Goal: Transaction & Acquisition: Obtain resource

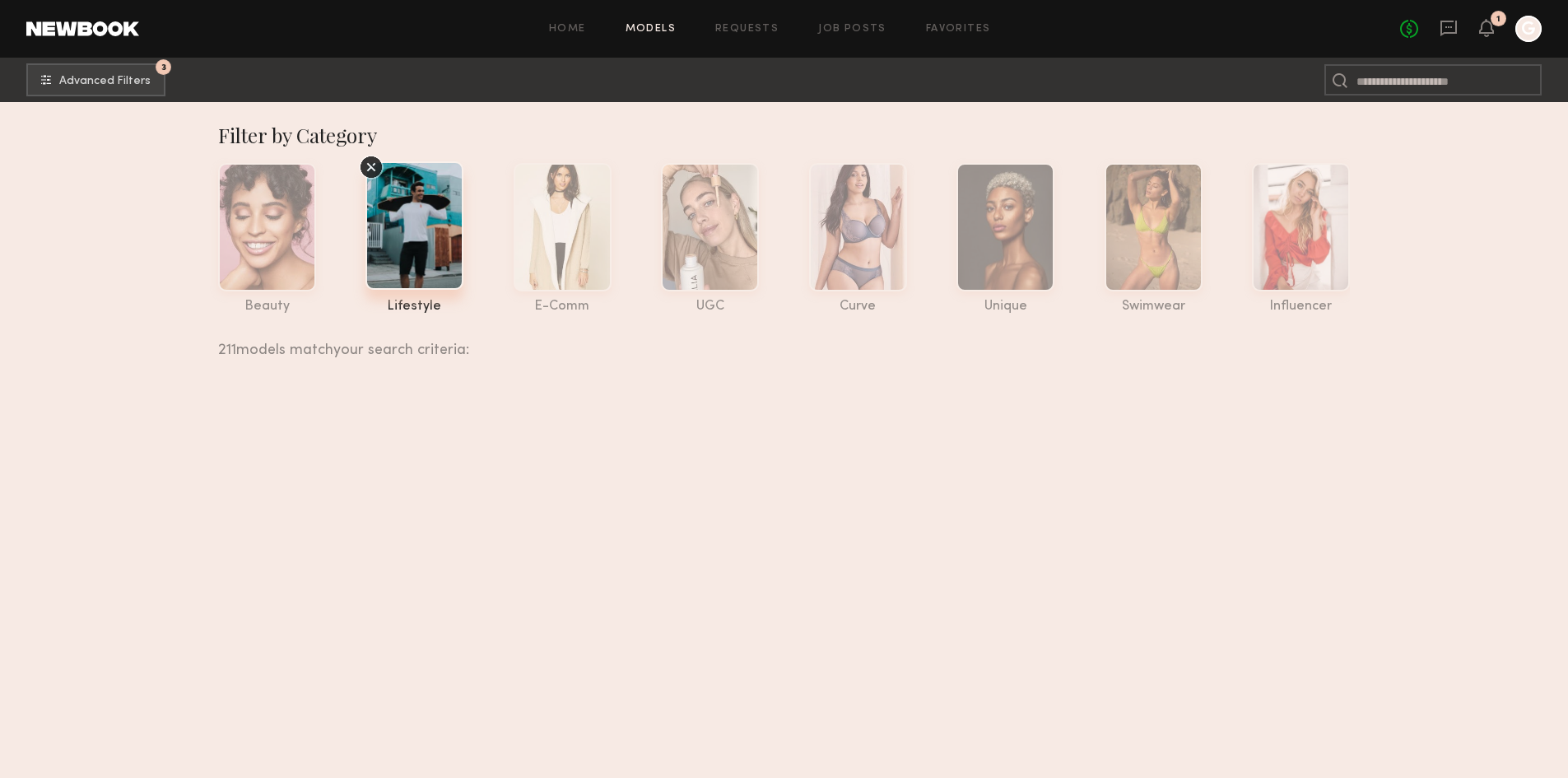
scroll to position [24336, 0]
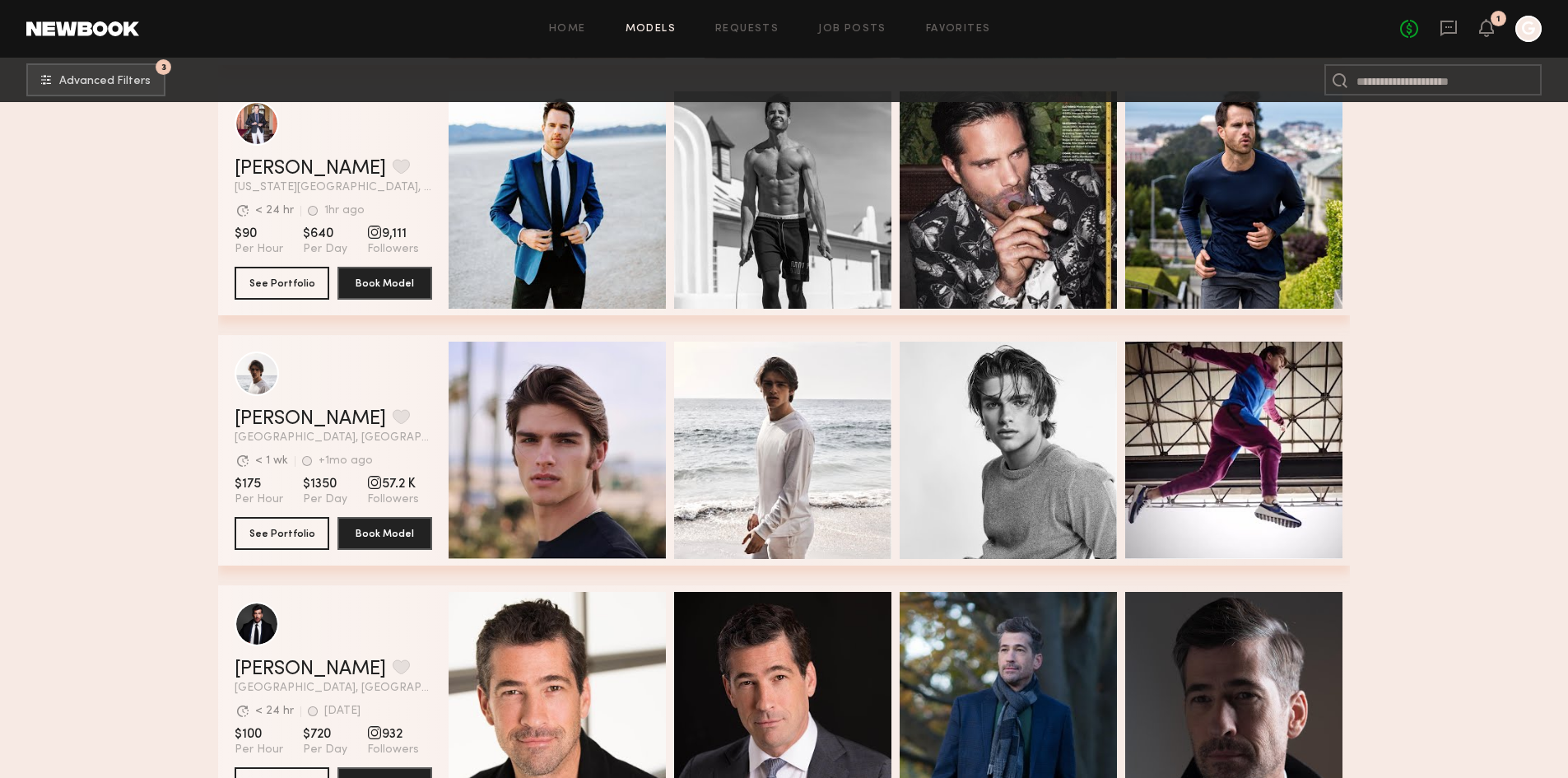
scroll to position [25323, 0]
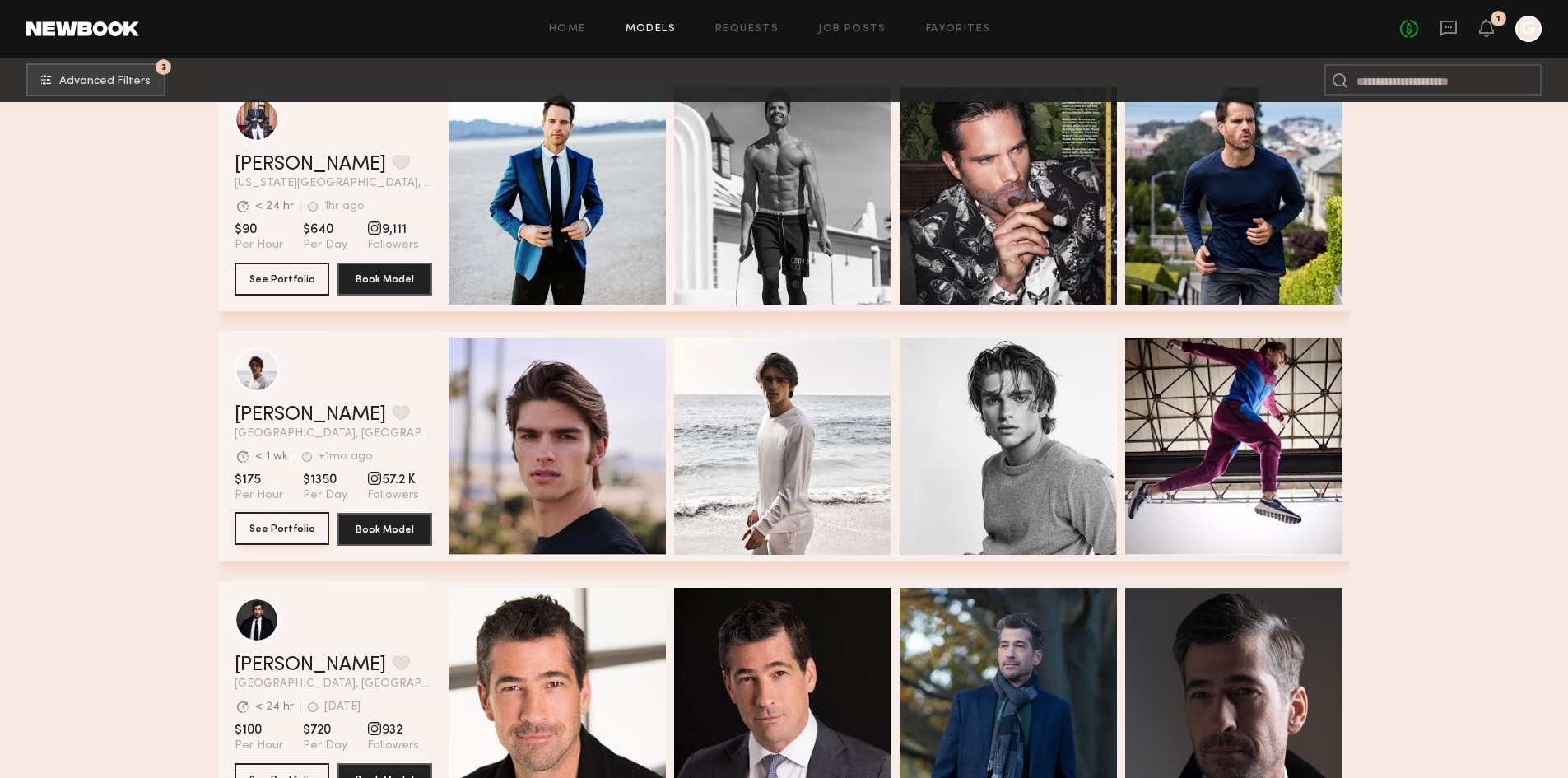
click at [292, 540] on button "See Portfolio" at bounding box center [281, 529] width 95 height 33
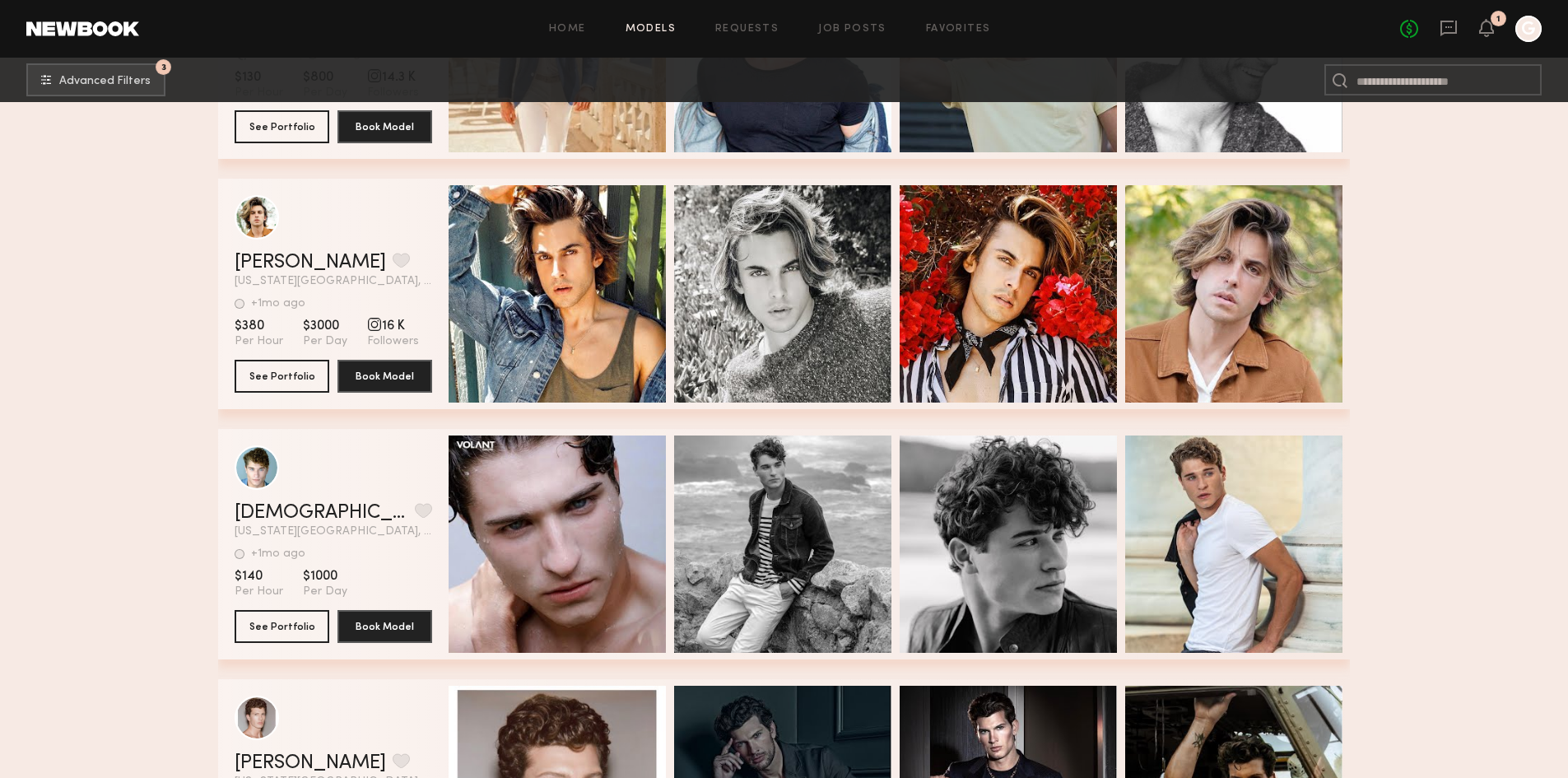
scroll to position [31493, 0]
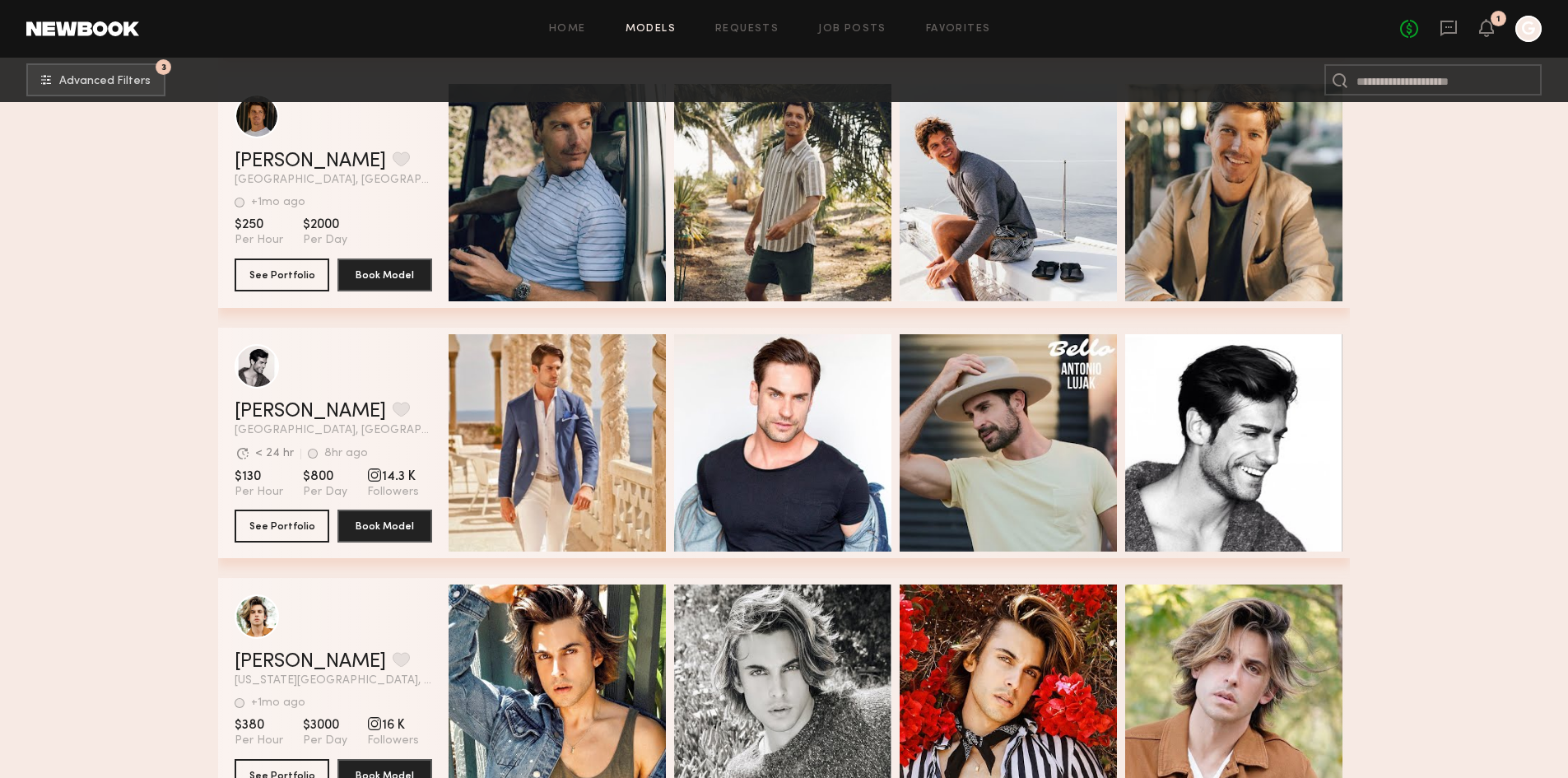
scroll to position [31246, 0]
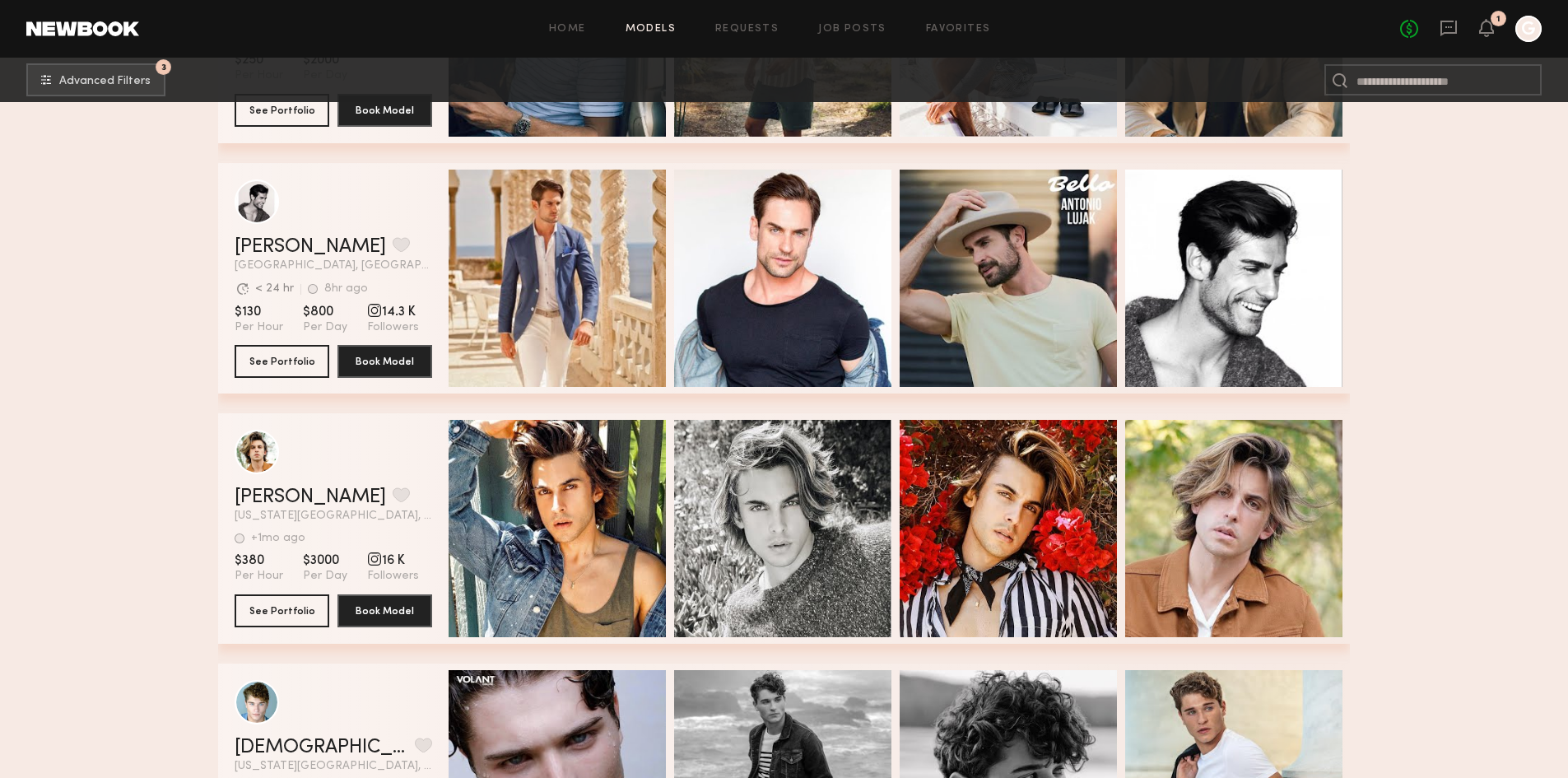
drag, startPoint x: 1427, startPoint y: 403, endPoint x: 1402, endPoint y: 413, distance: 26.9
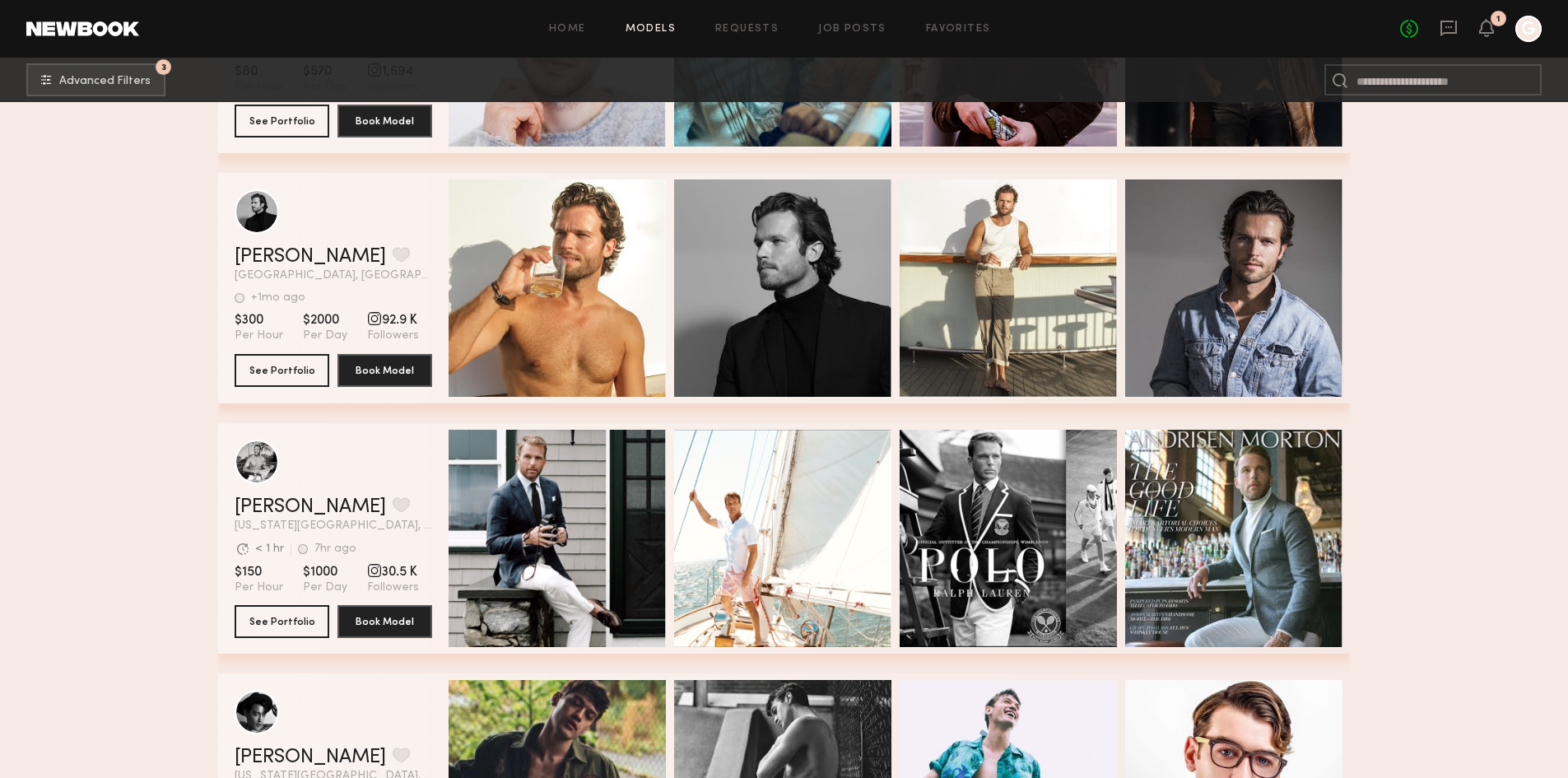
scroll to position [36756, 0]
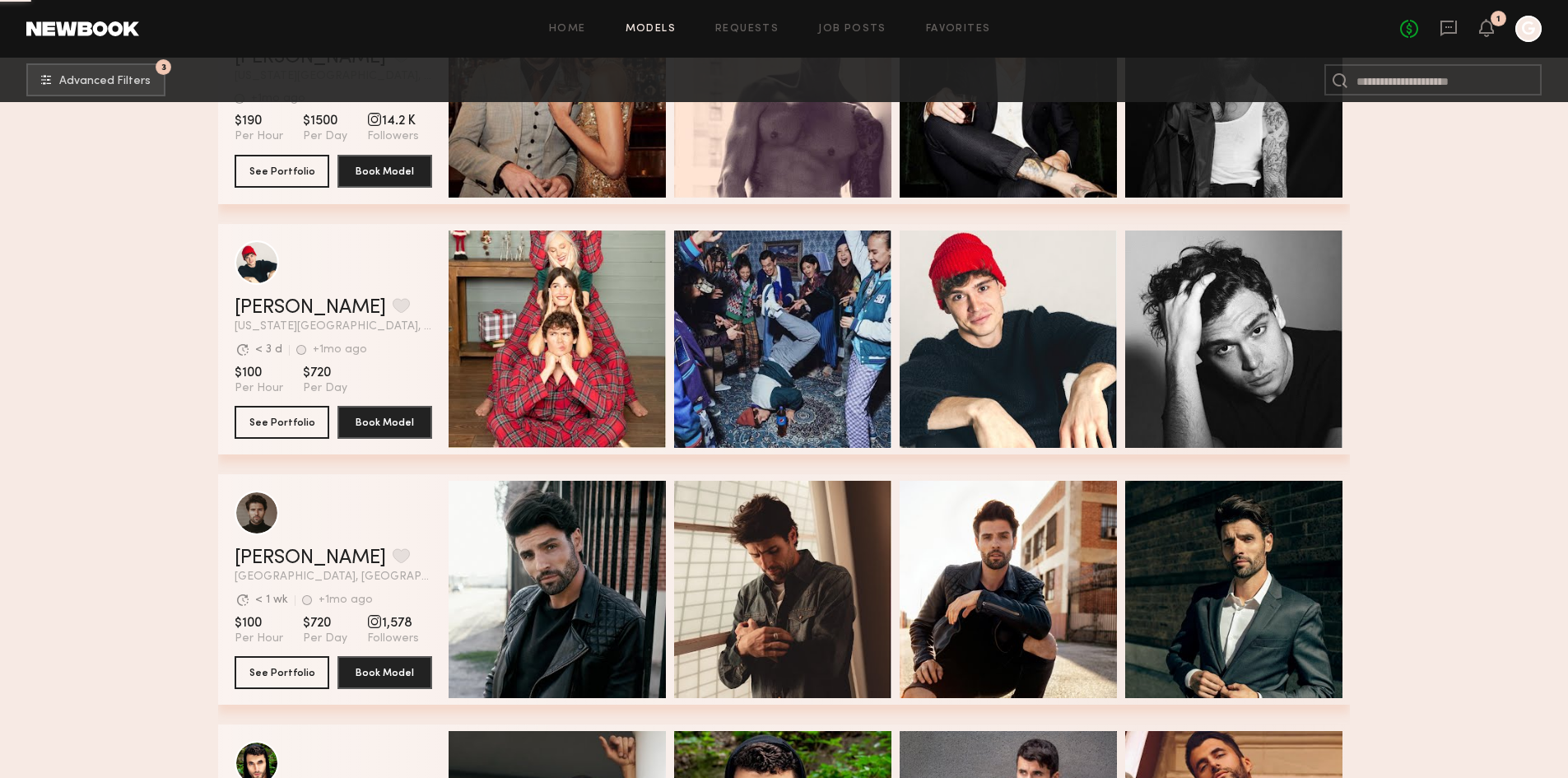
scroll to position [37991, 0]
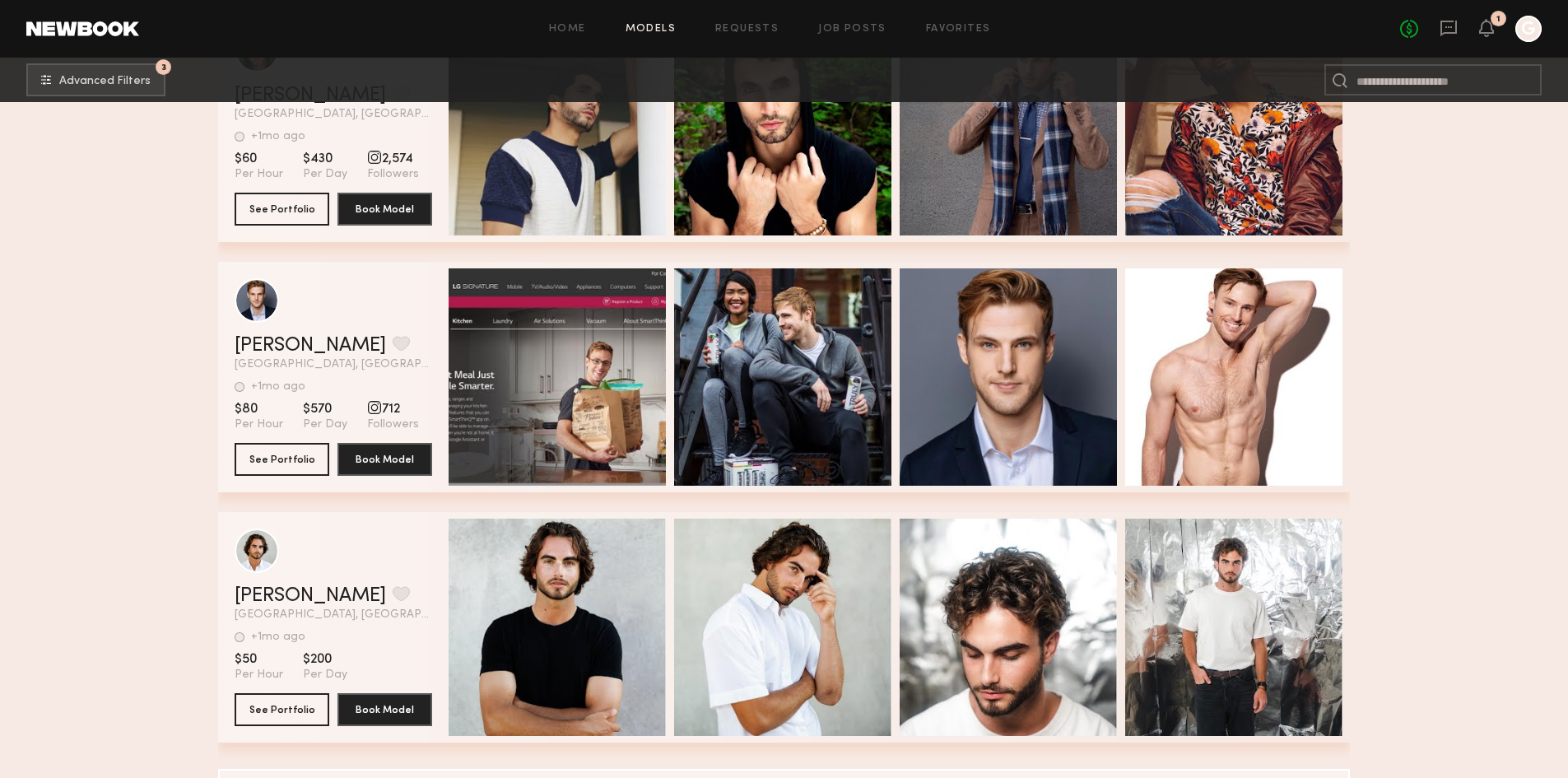
scroll to position [38703, 0]
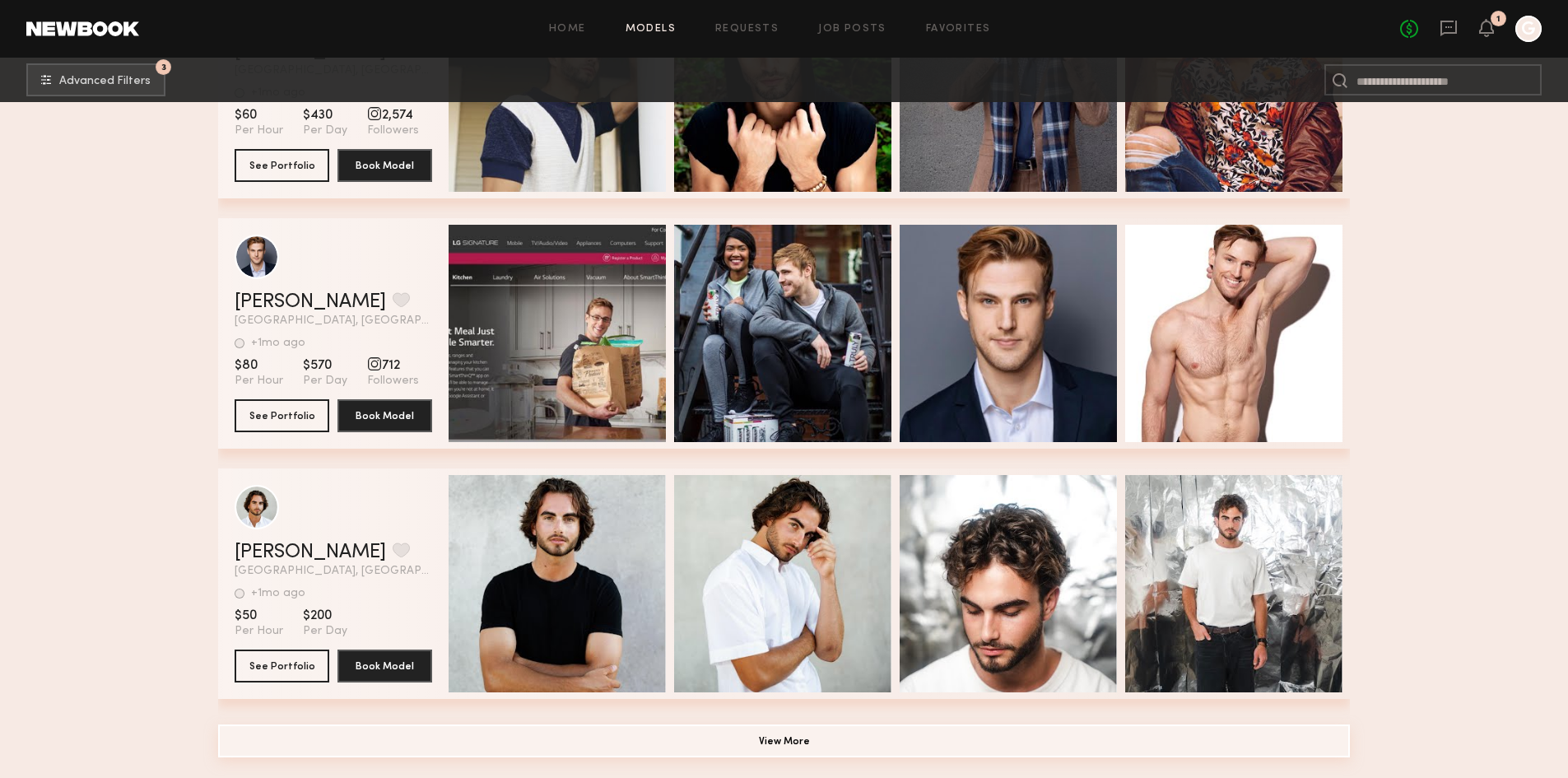
click at [837, 734] on button "View More" at bounding box center [784, 741] width 1131 height 33
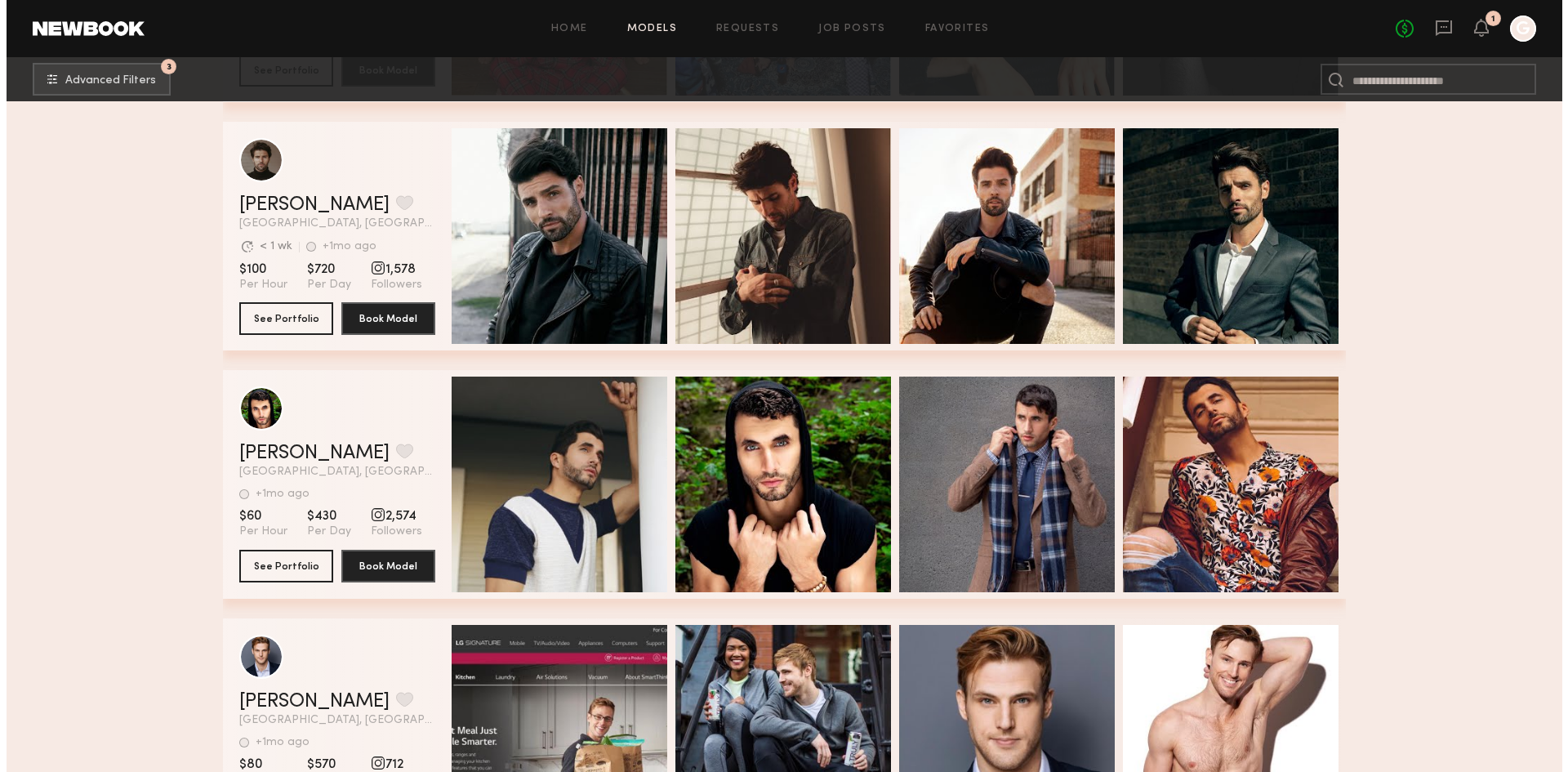
scroll to position [37996, 0]
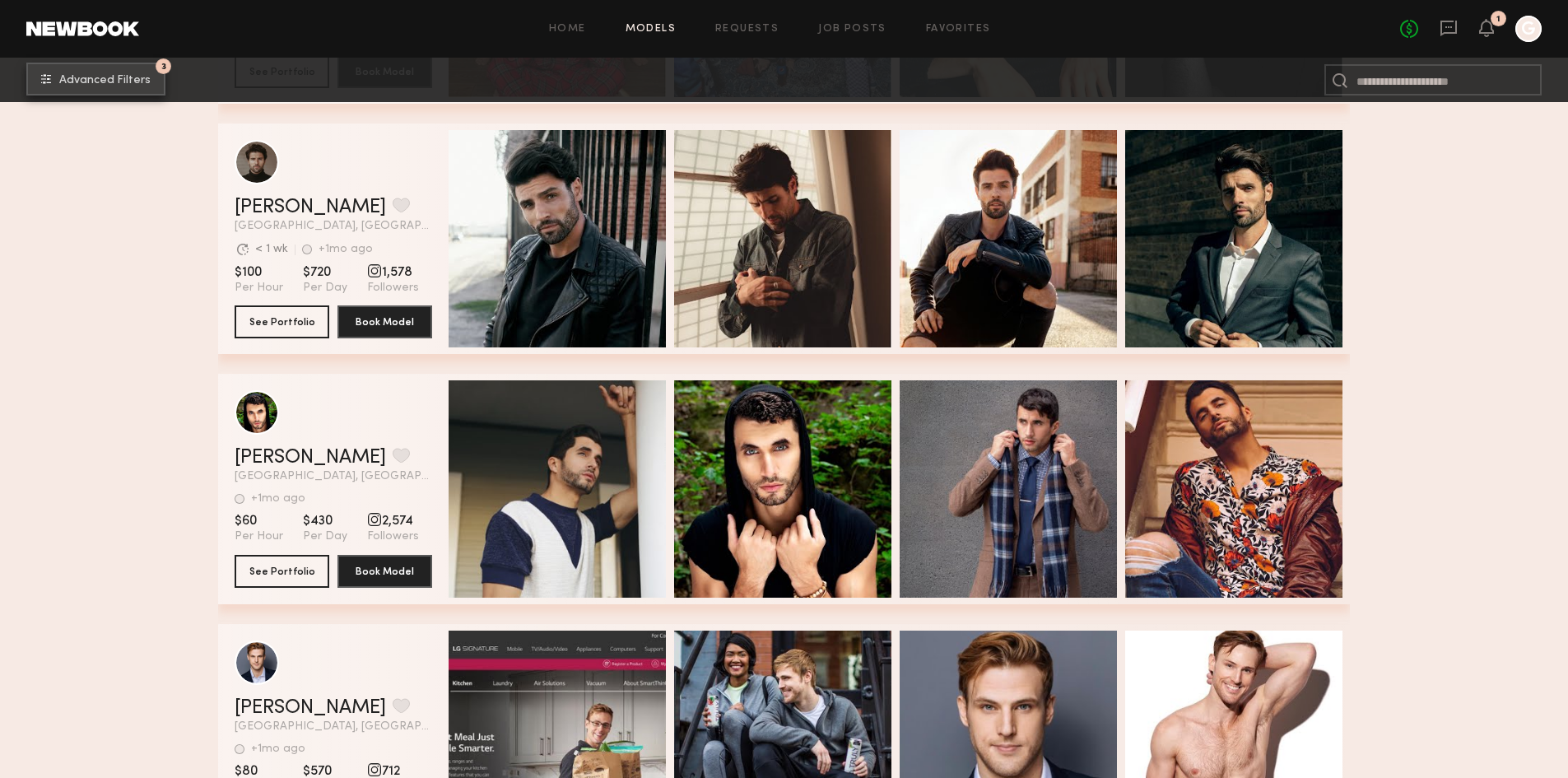
click at [122, 75] on span "Advanced Filters" at bounding box center [104, 80] width 91 height 11
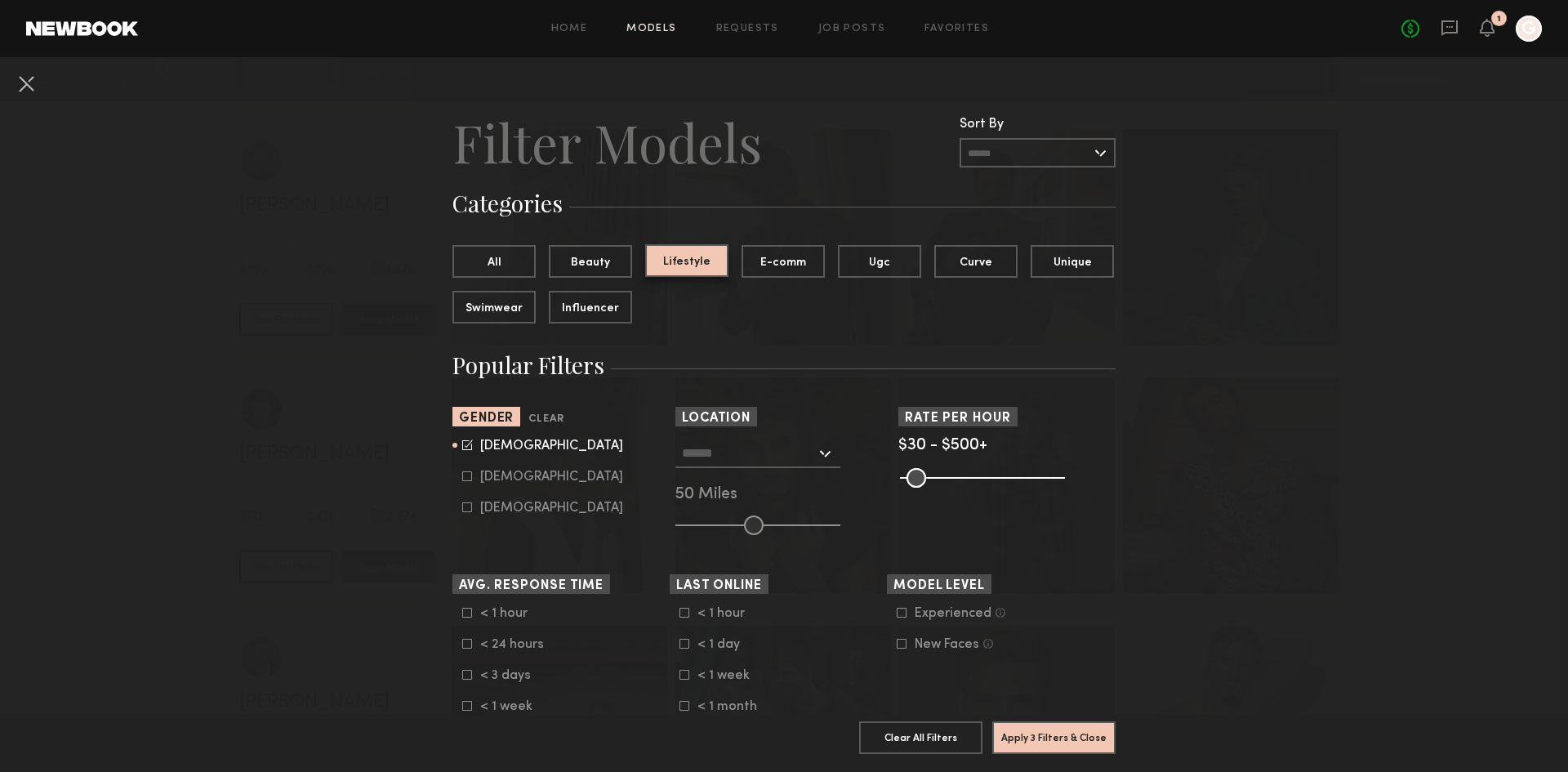
click at [679, 266] on button "Lifestyle" at bounding box center [687, 261] width 83 height 33
click at [465, 266] on button "All" at bounding box center [494, 261] width 83 height 33
click at [1071, 723] on button "Apply 2 Filters & Close" at bounding box center [1054, 737] width 124 height 33
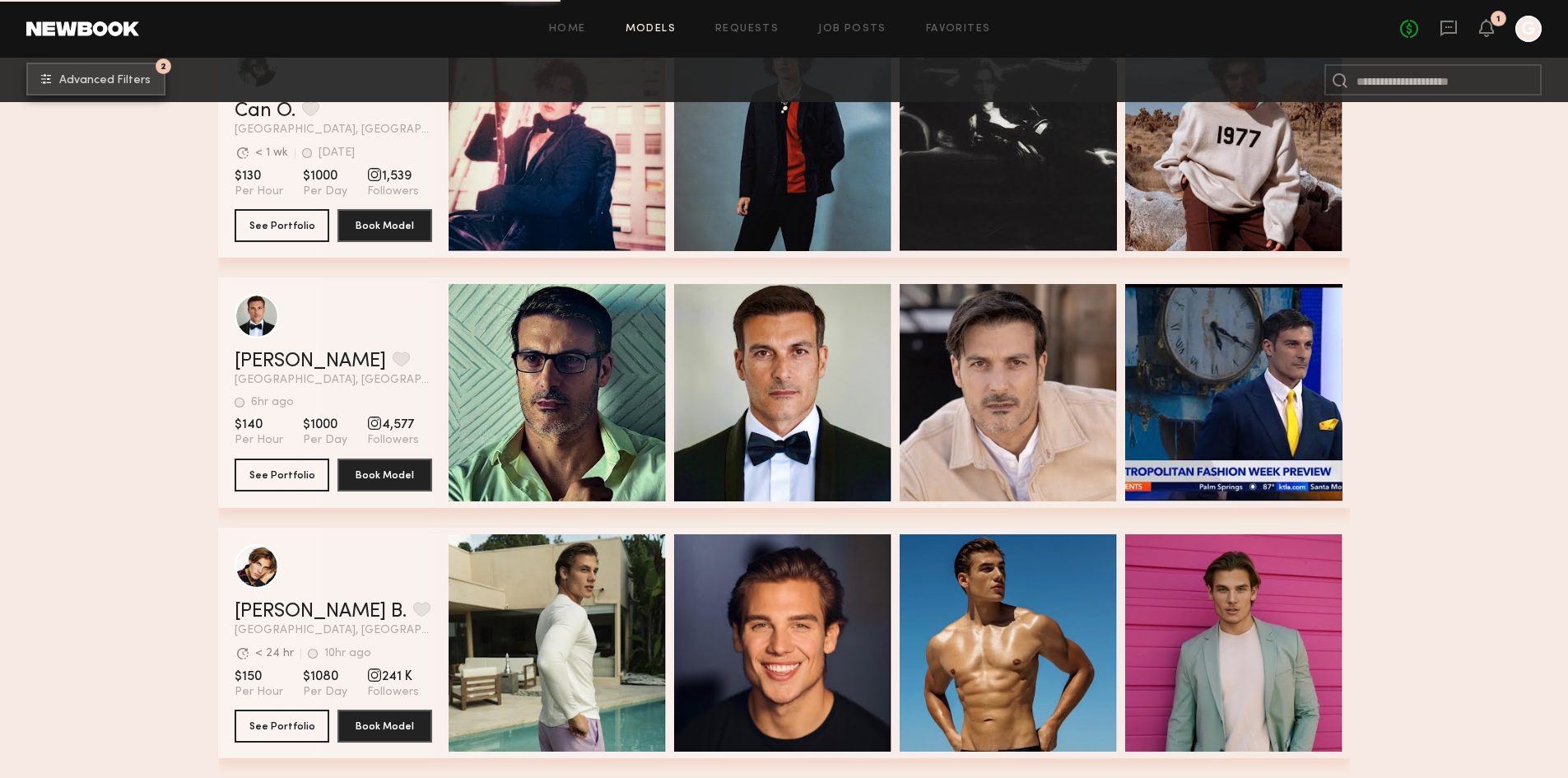
scroll to position [2304, 0]
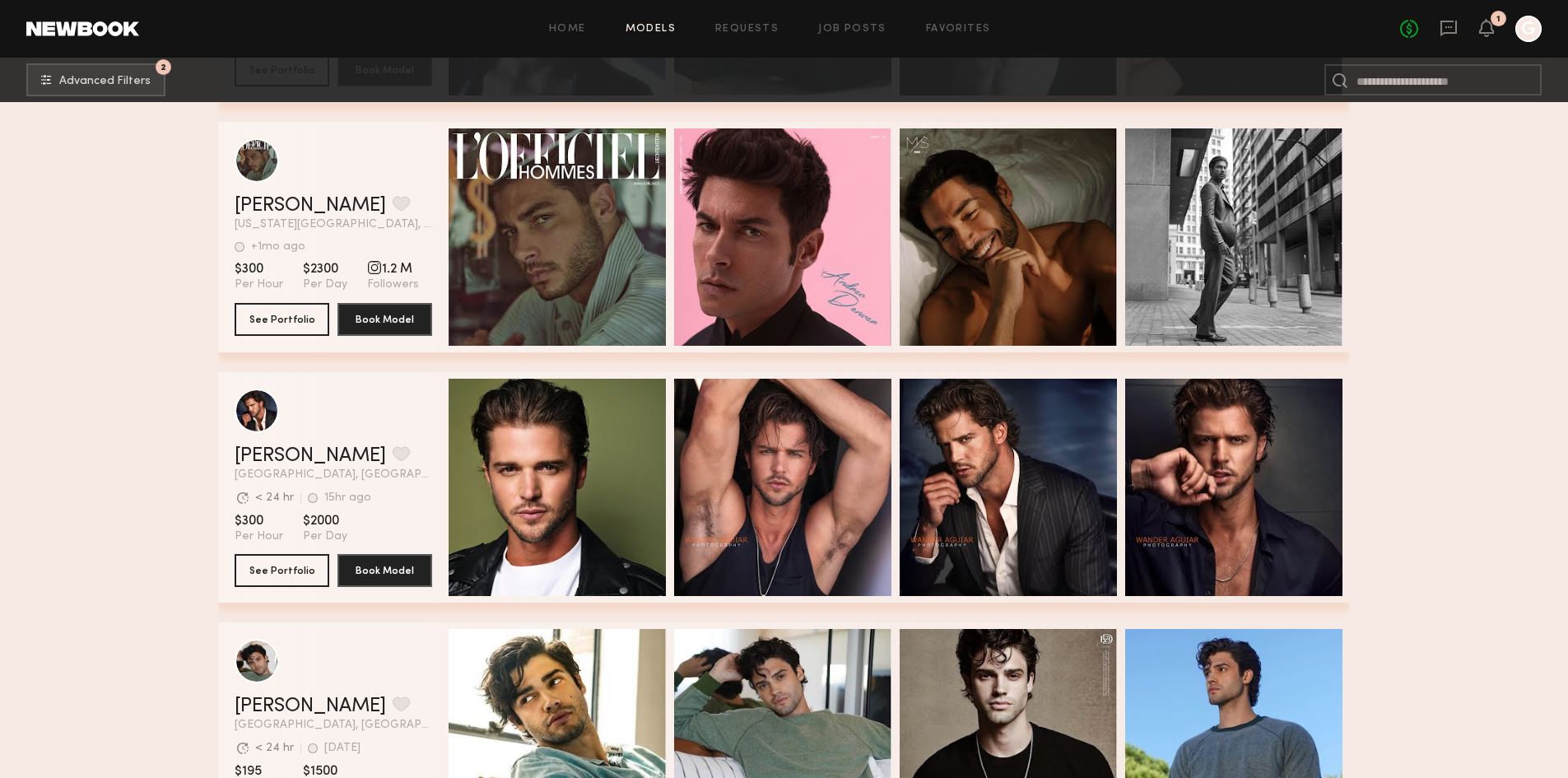
scroll to position [3786, 0]
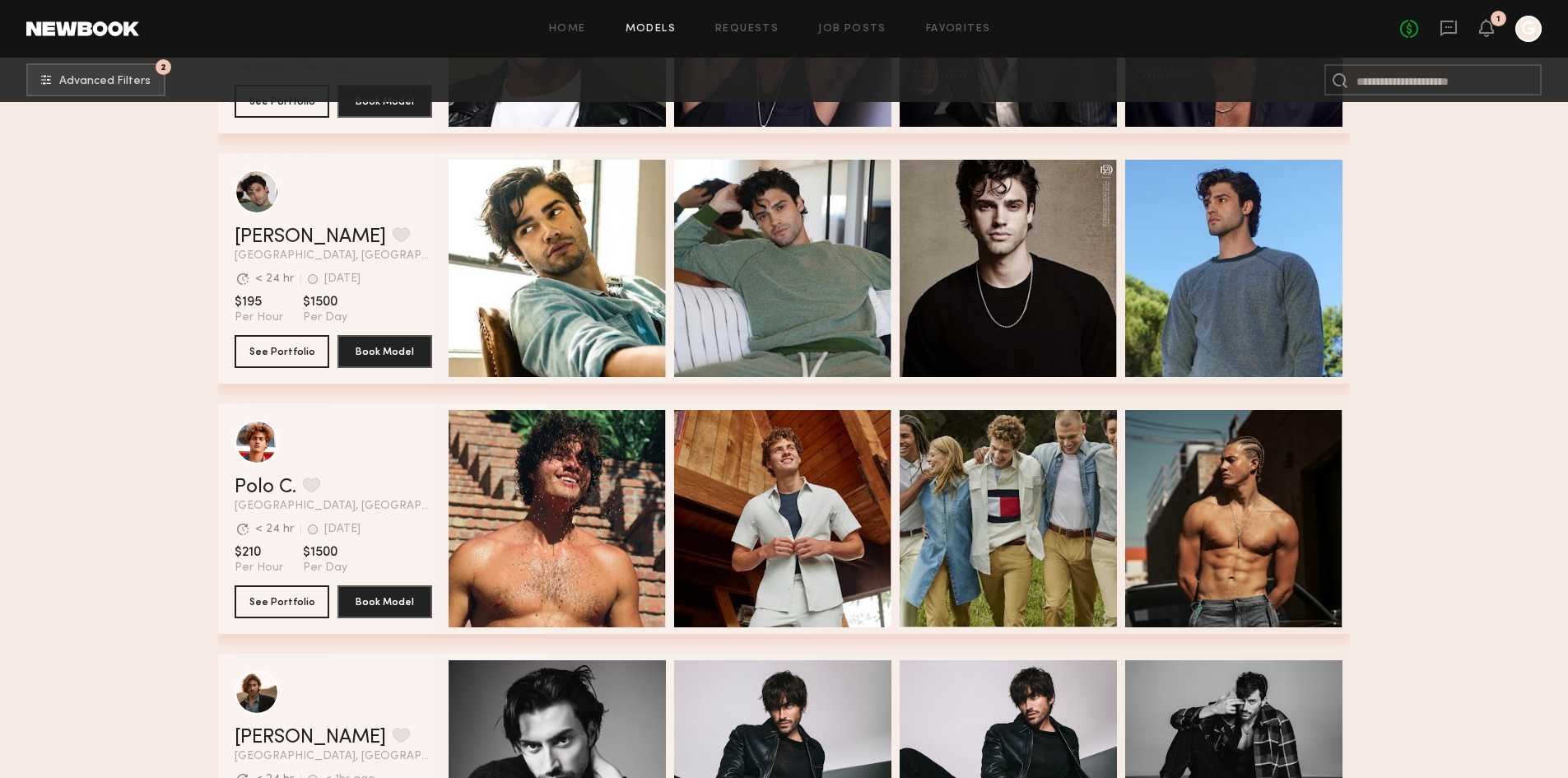
scroll to position [4279, 0]
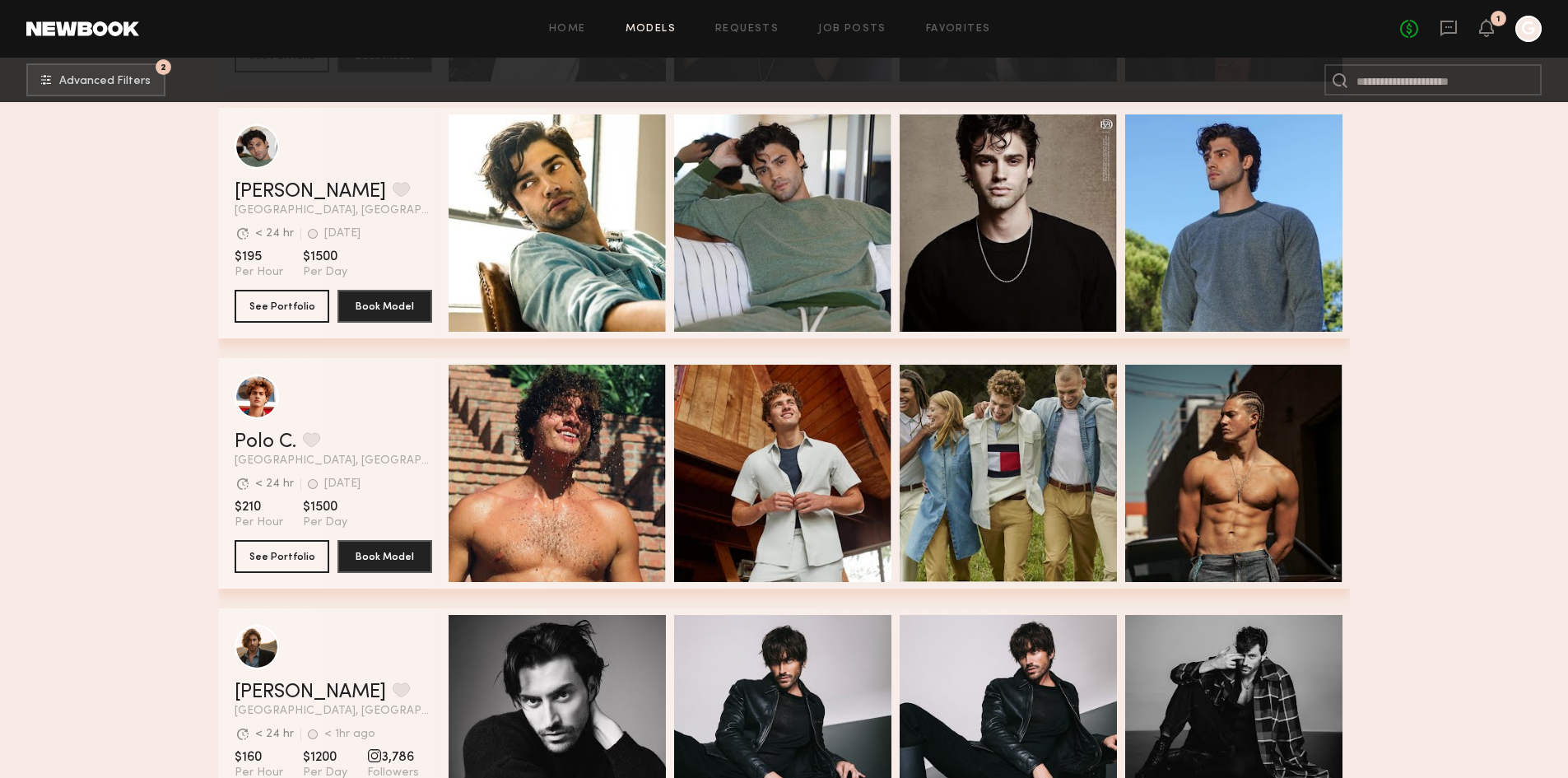
drag, startPoint x: 1429, startPoint y: 512, endPoint x: 1416, endPoint y: 525, distance: 18.4
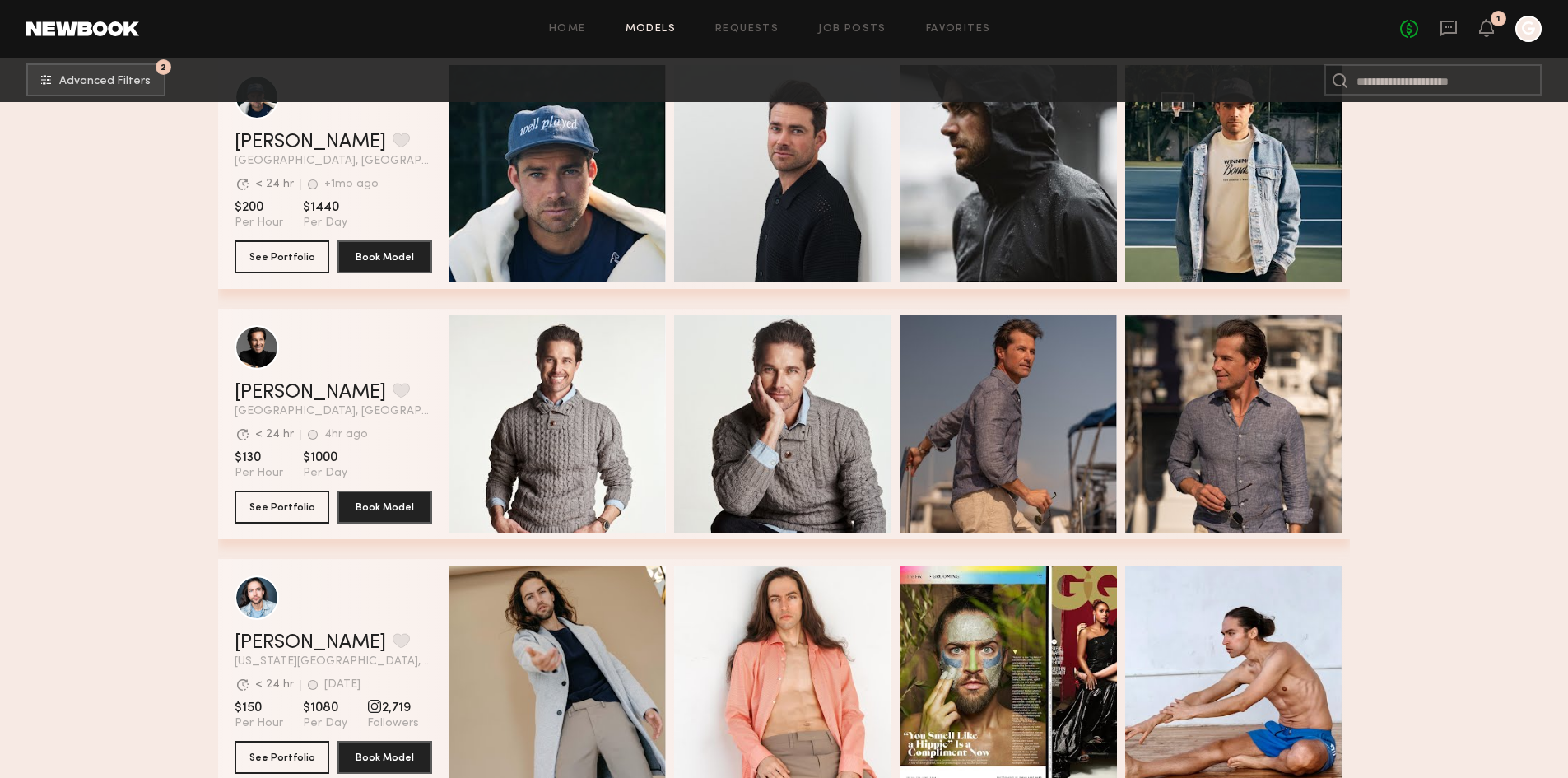
scroll to position [13564, 0]
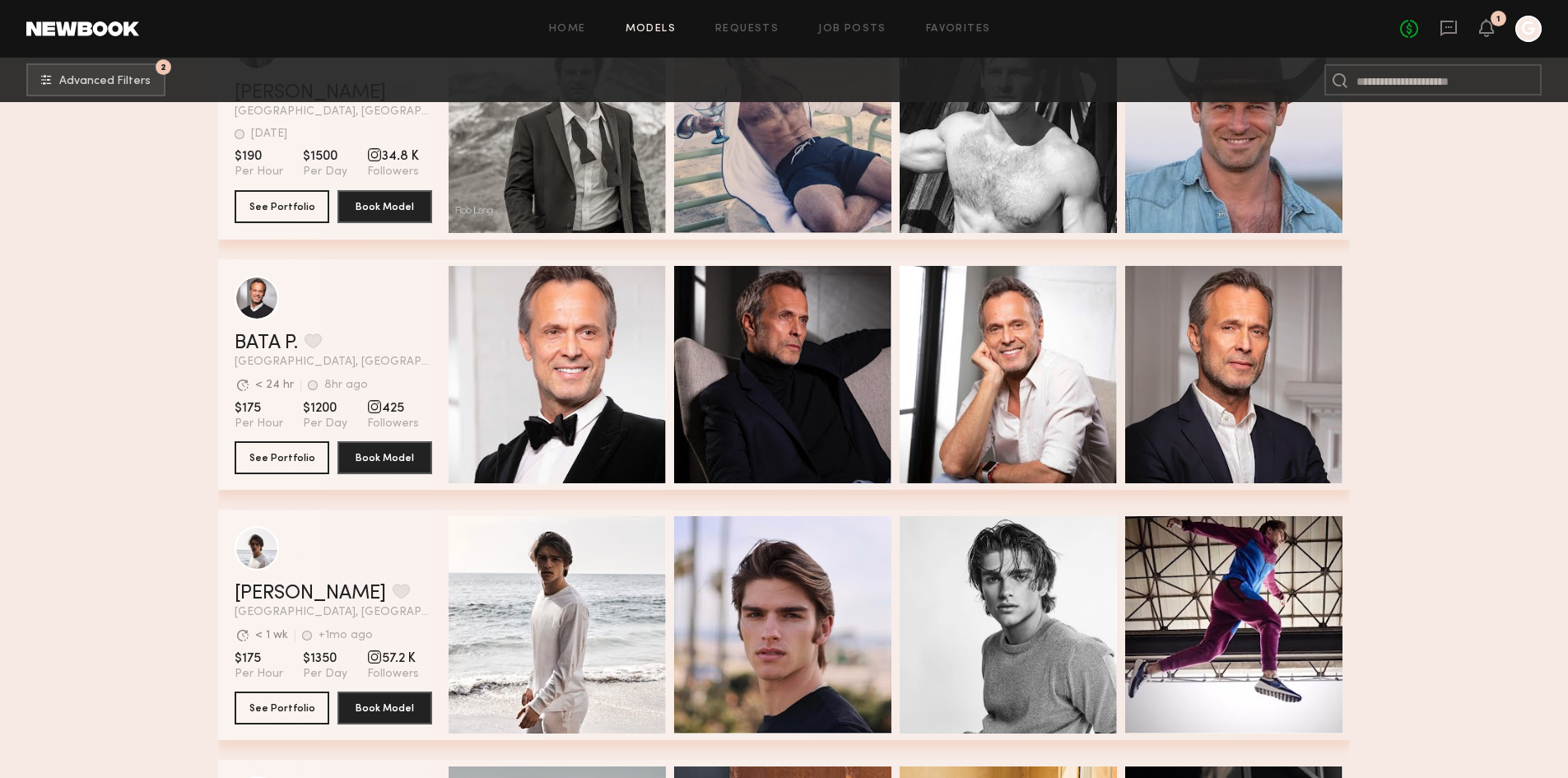
scroll to position [36799, 0]
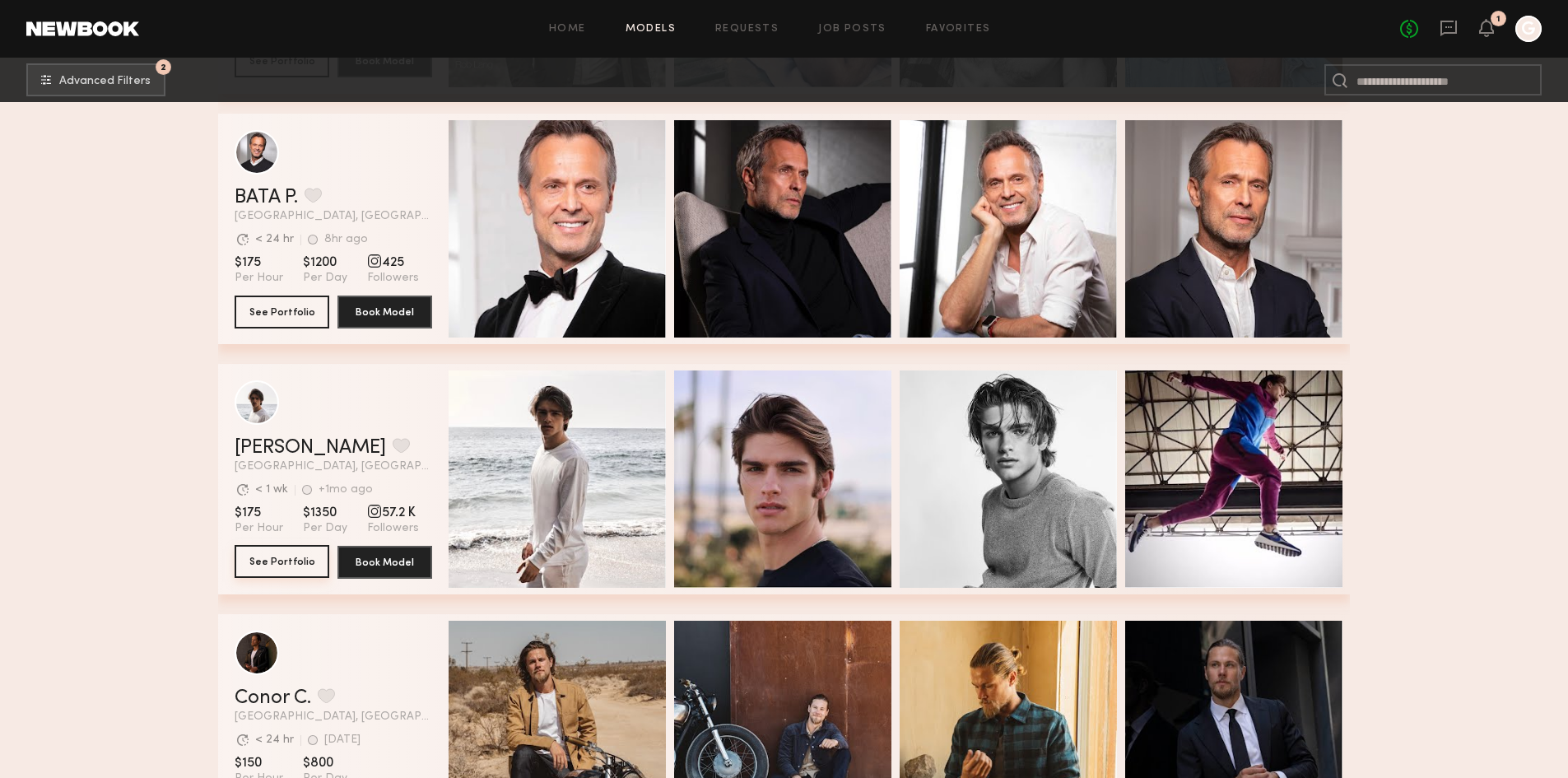
click at [278, 551] on button "See Portfolio" at bounding box center [281, 561] width 95 height 33
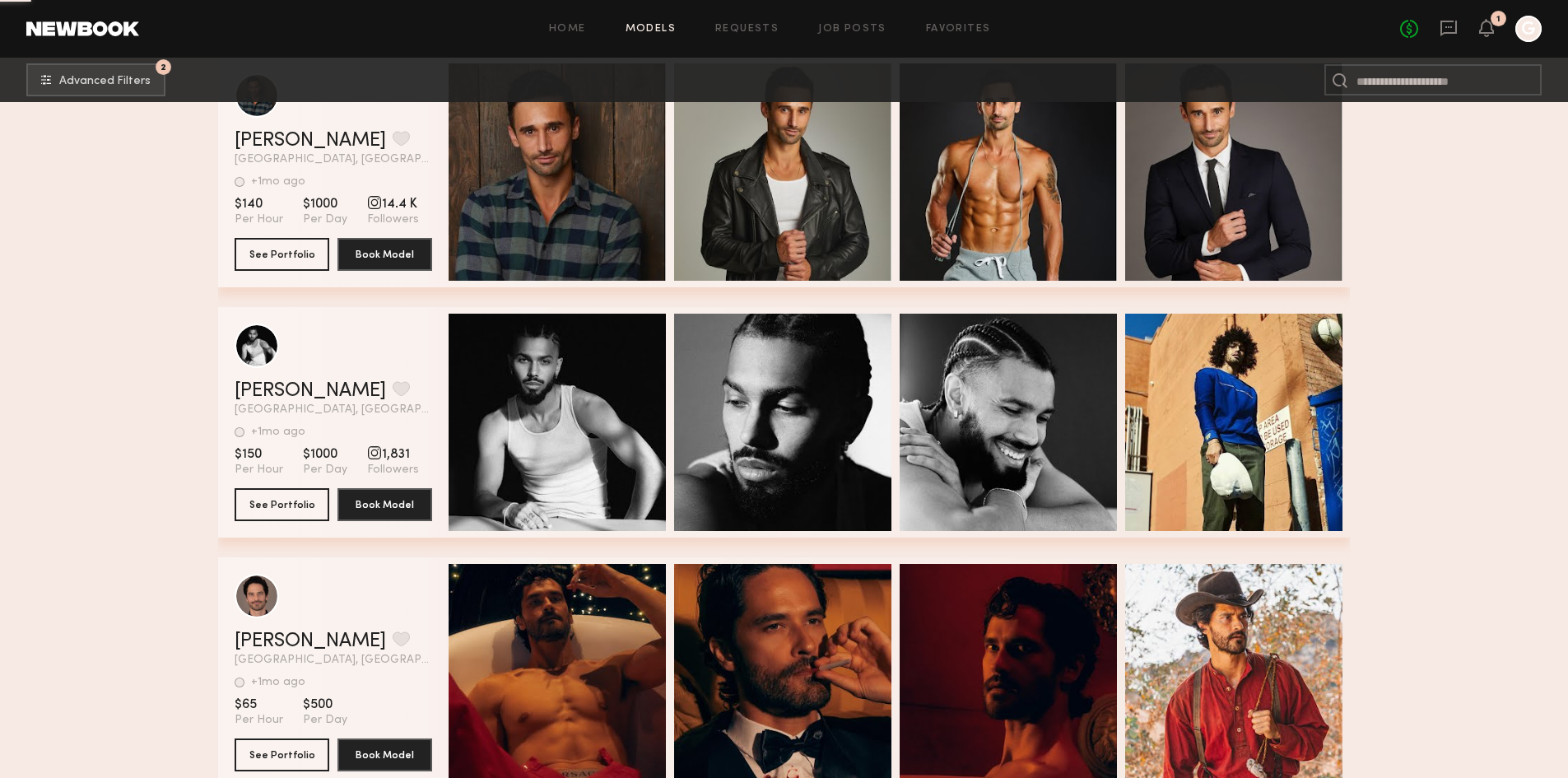
scroll to position [43831, 0]
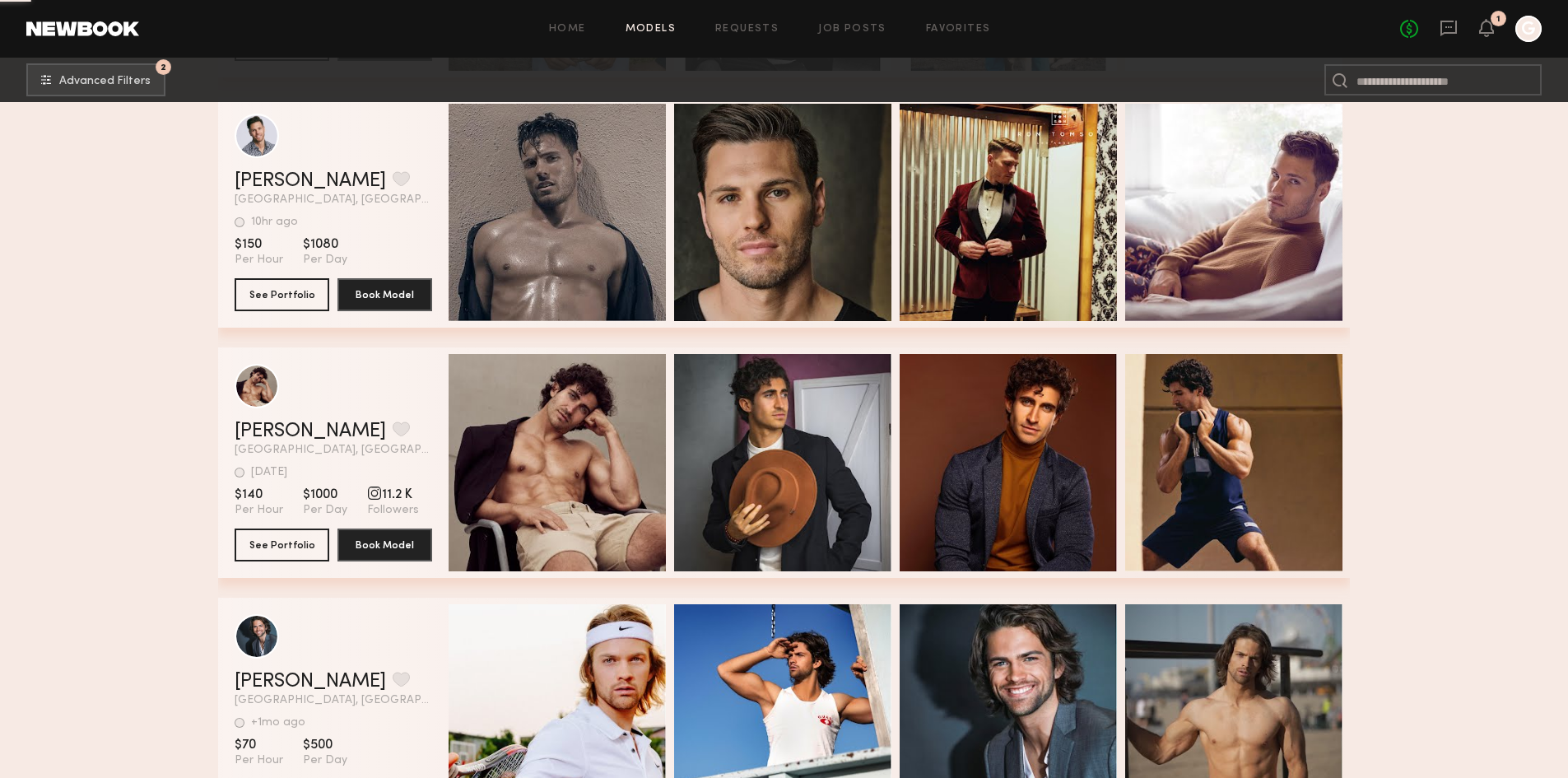
scroll to position [53131, 0]
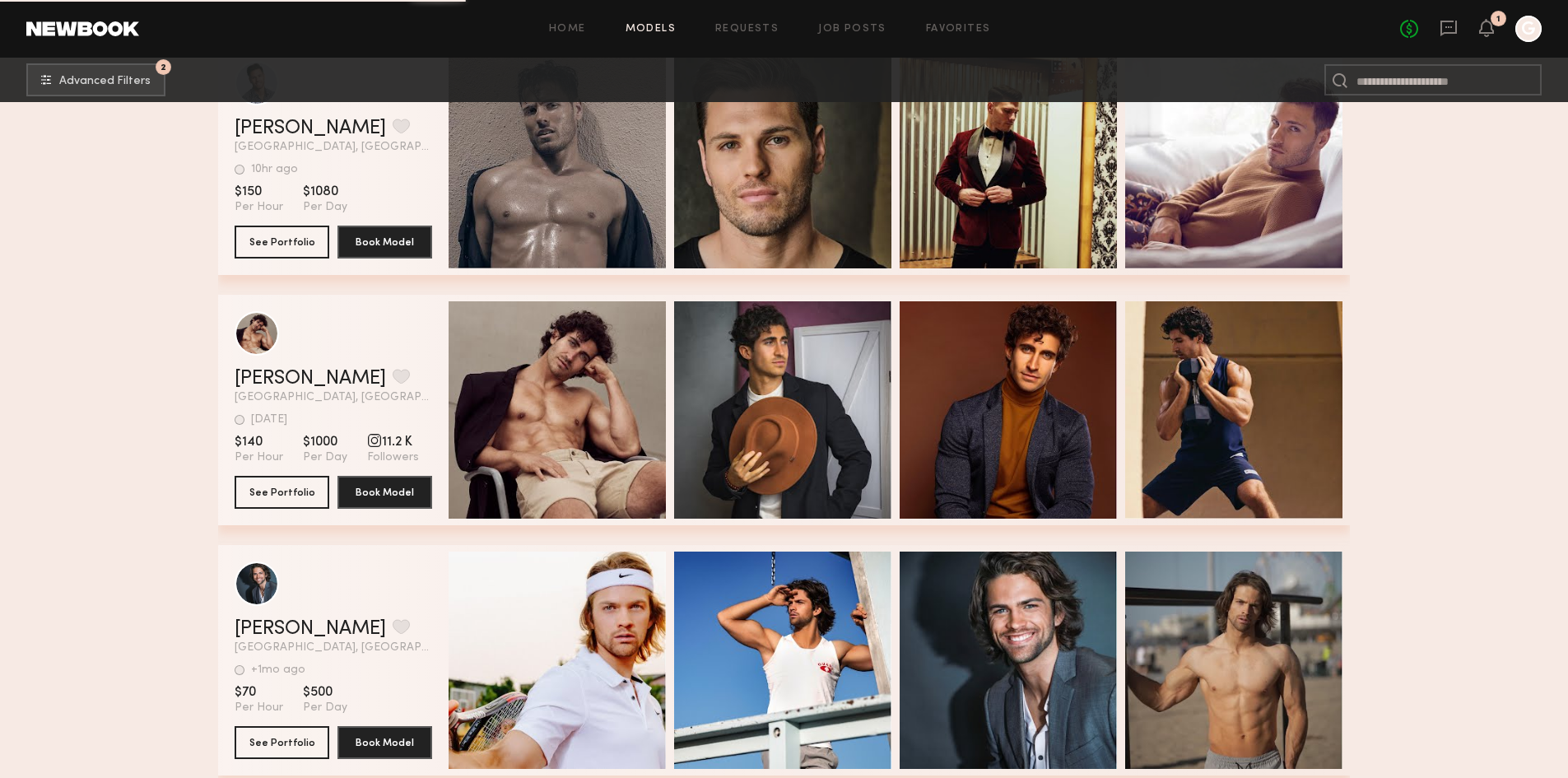
drag, startPoint x: 1401, startPoint y: 432, endPoint x: 1381, endPoint y: 458, distance: 32.8
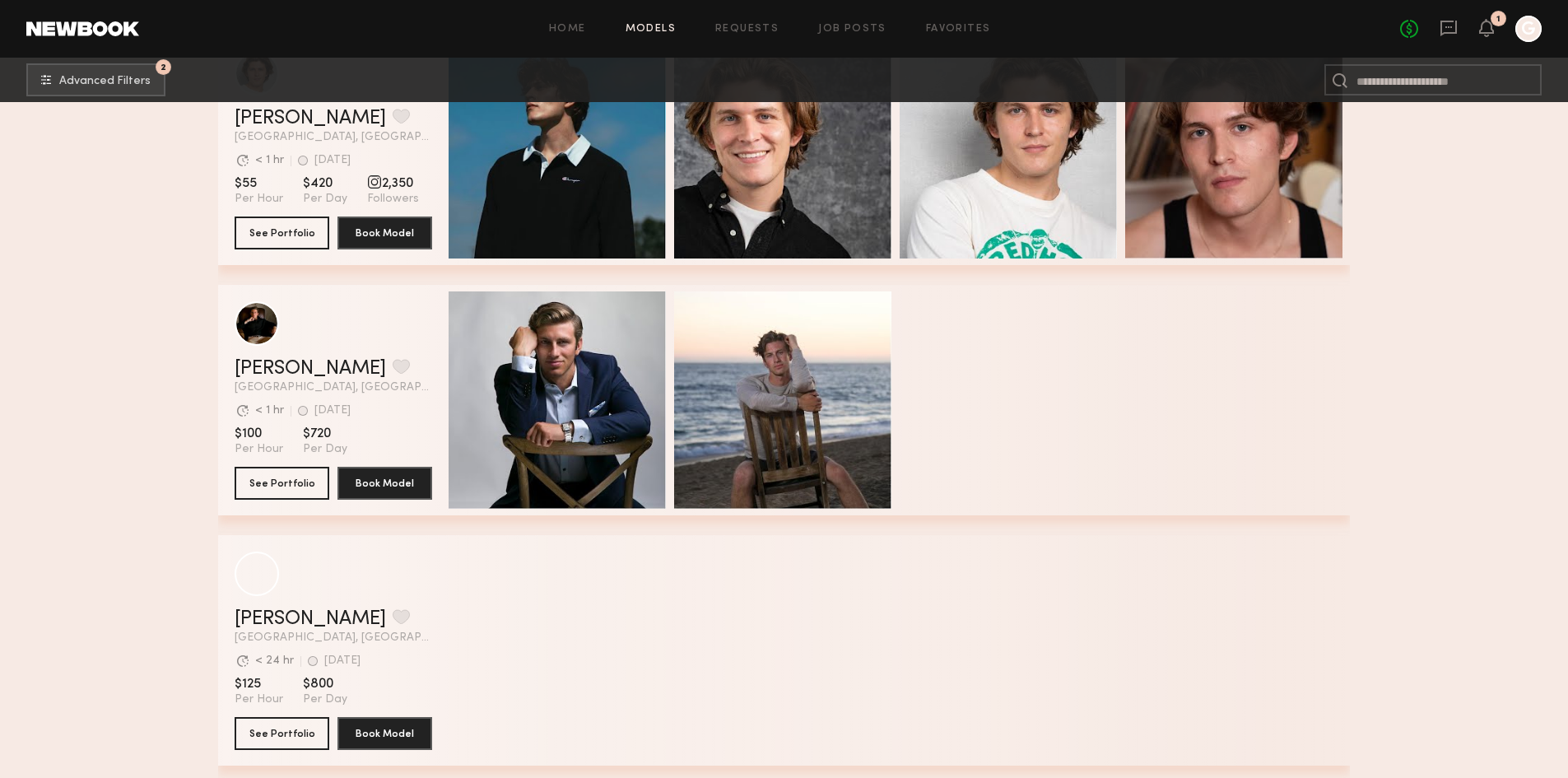
scroll to position [61229, 0]
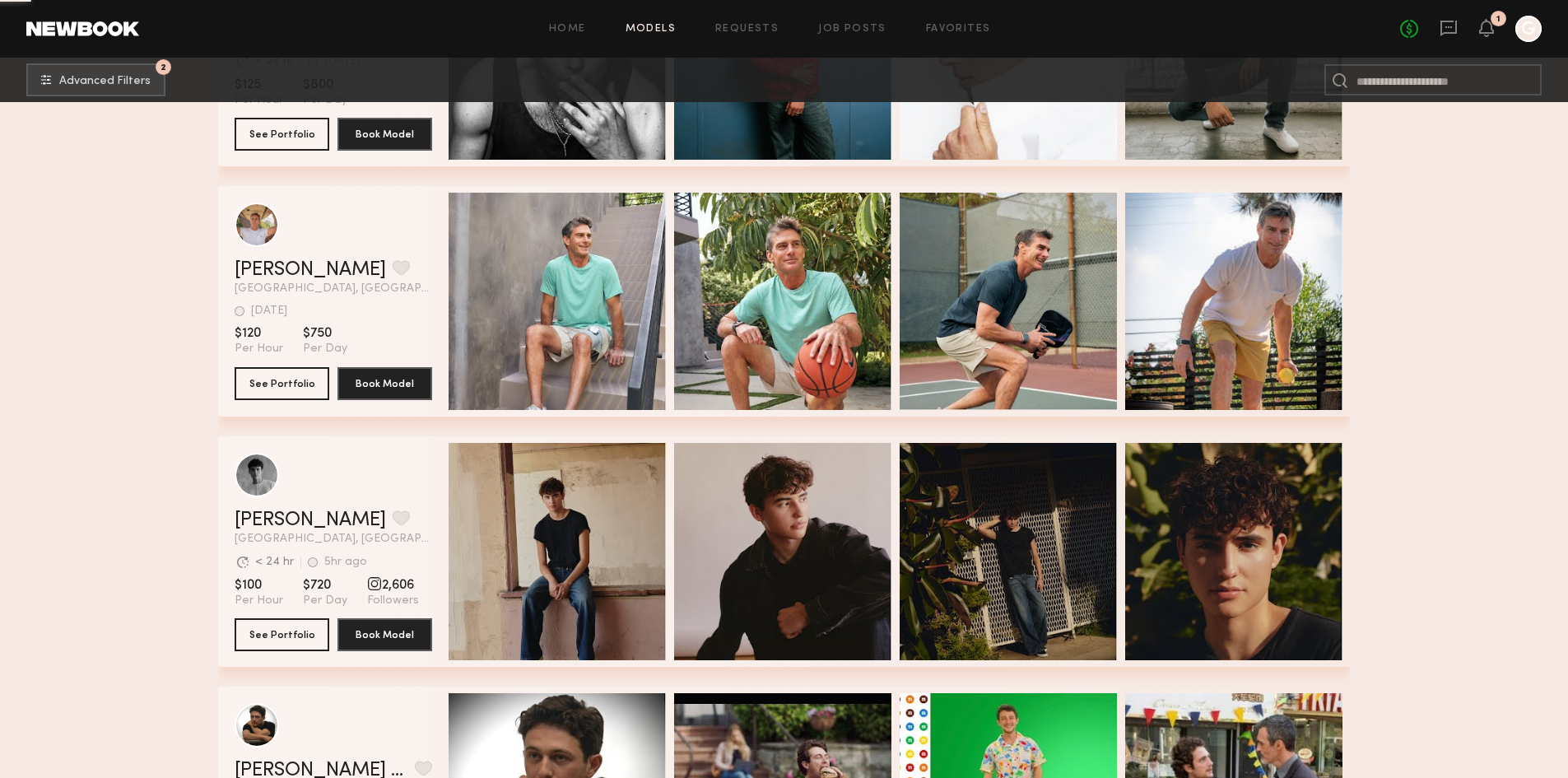
scroll to position [61888, 0]
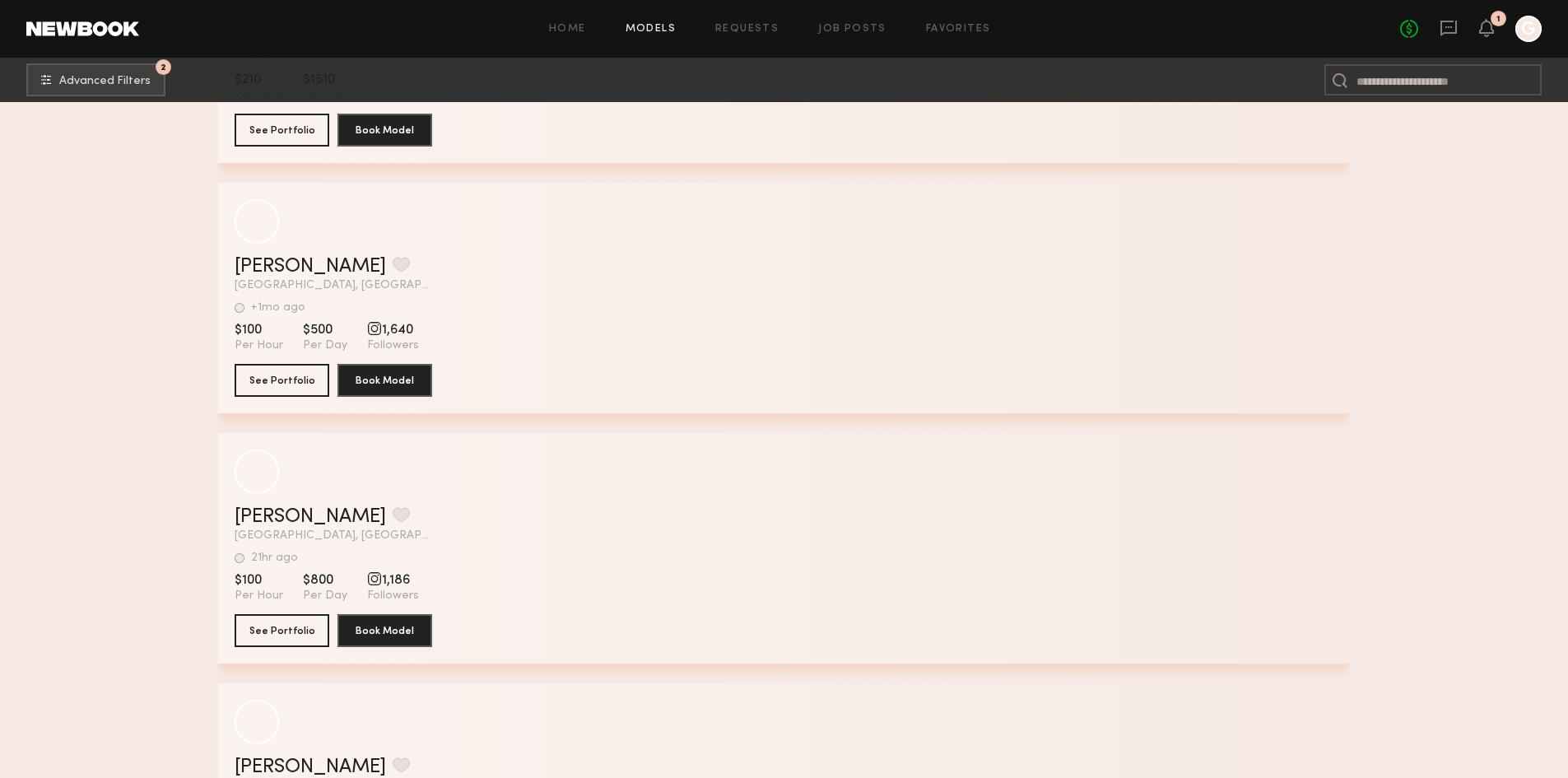
scroll to position [66414, 0]
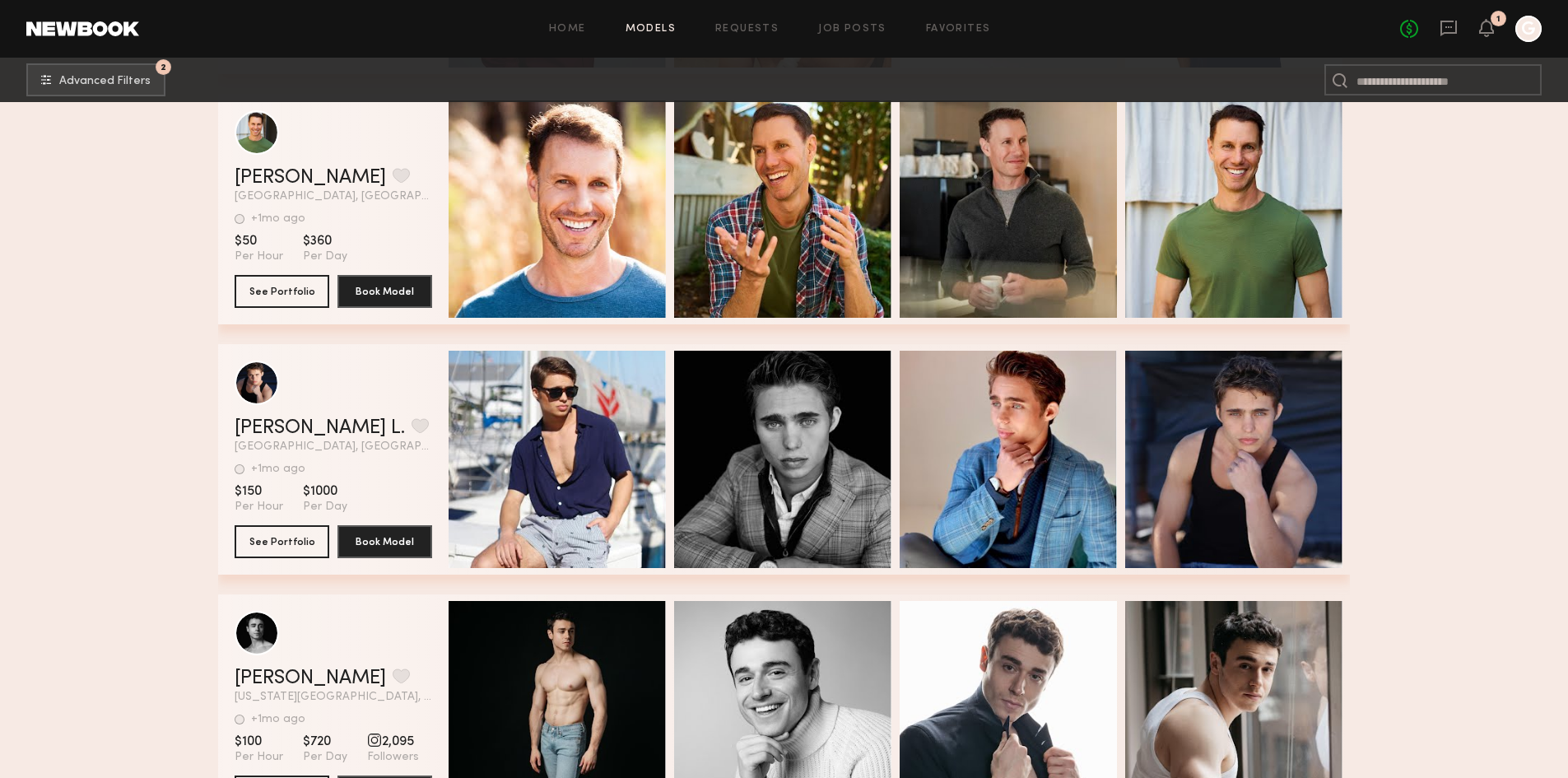
scroll to position [77930, 0]
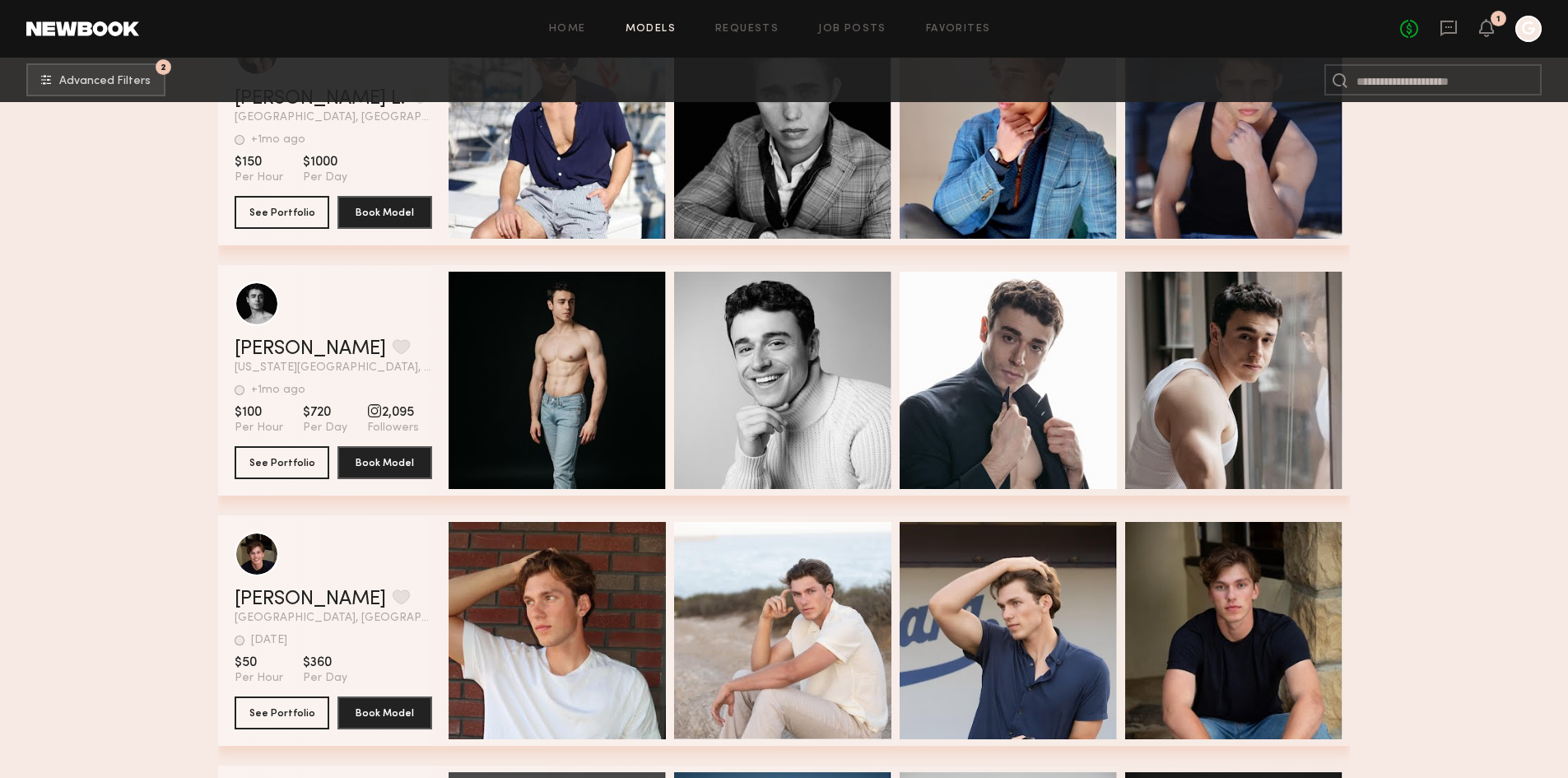
drag, startPoint x: 1425, startPoint y: 582, endPoint x: 1408, endPoint y: 581, distance: 17.0
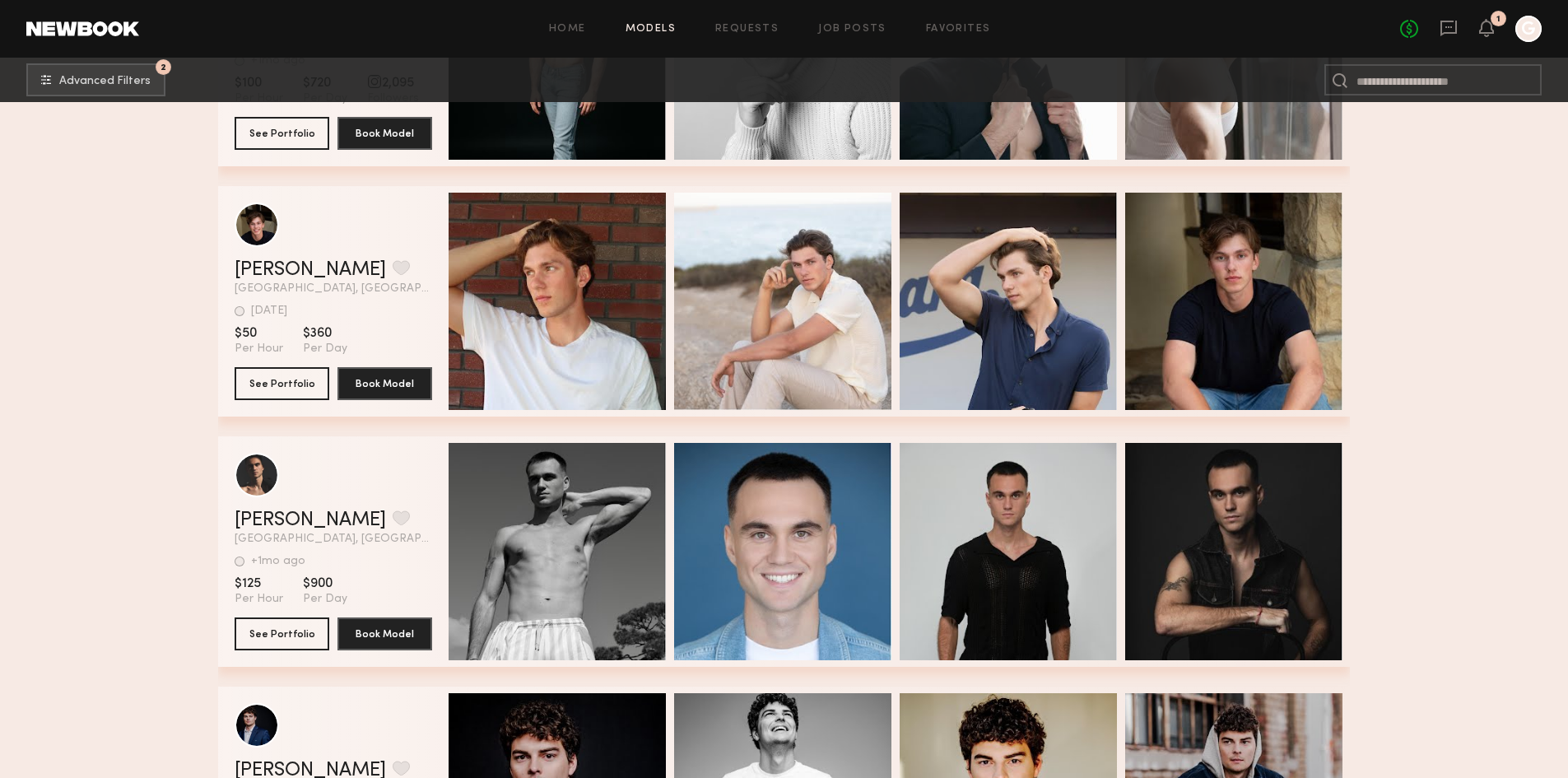
scroll to position [78177, 0]
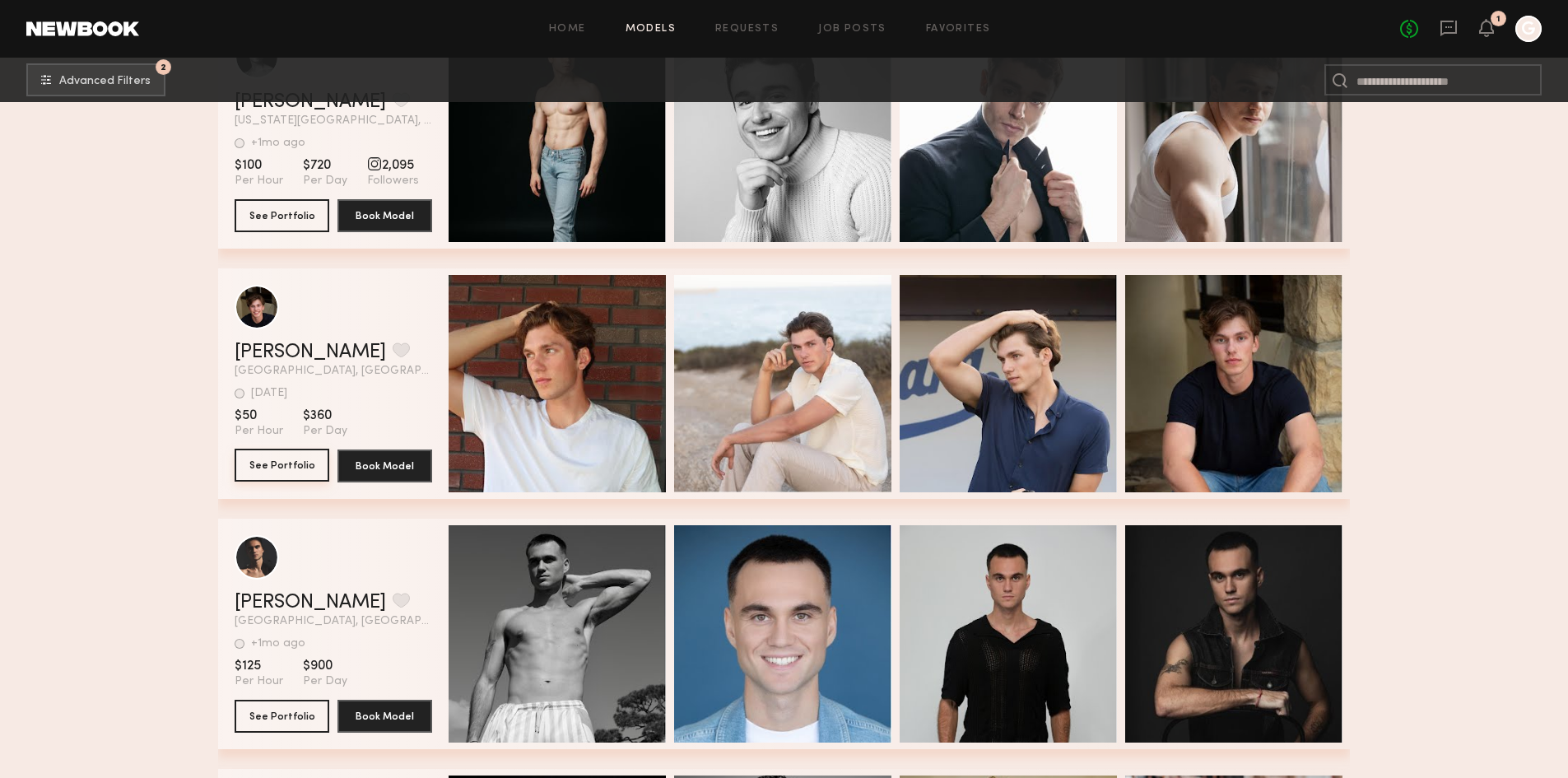
click at [287, 468] on button "See Portfolio" at bounding box center [281, 465] width 95 height 33
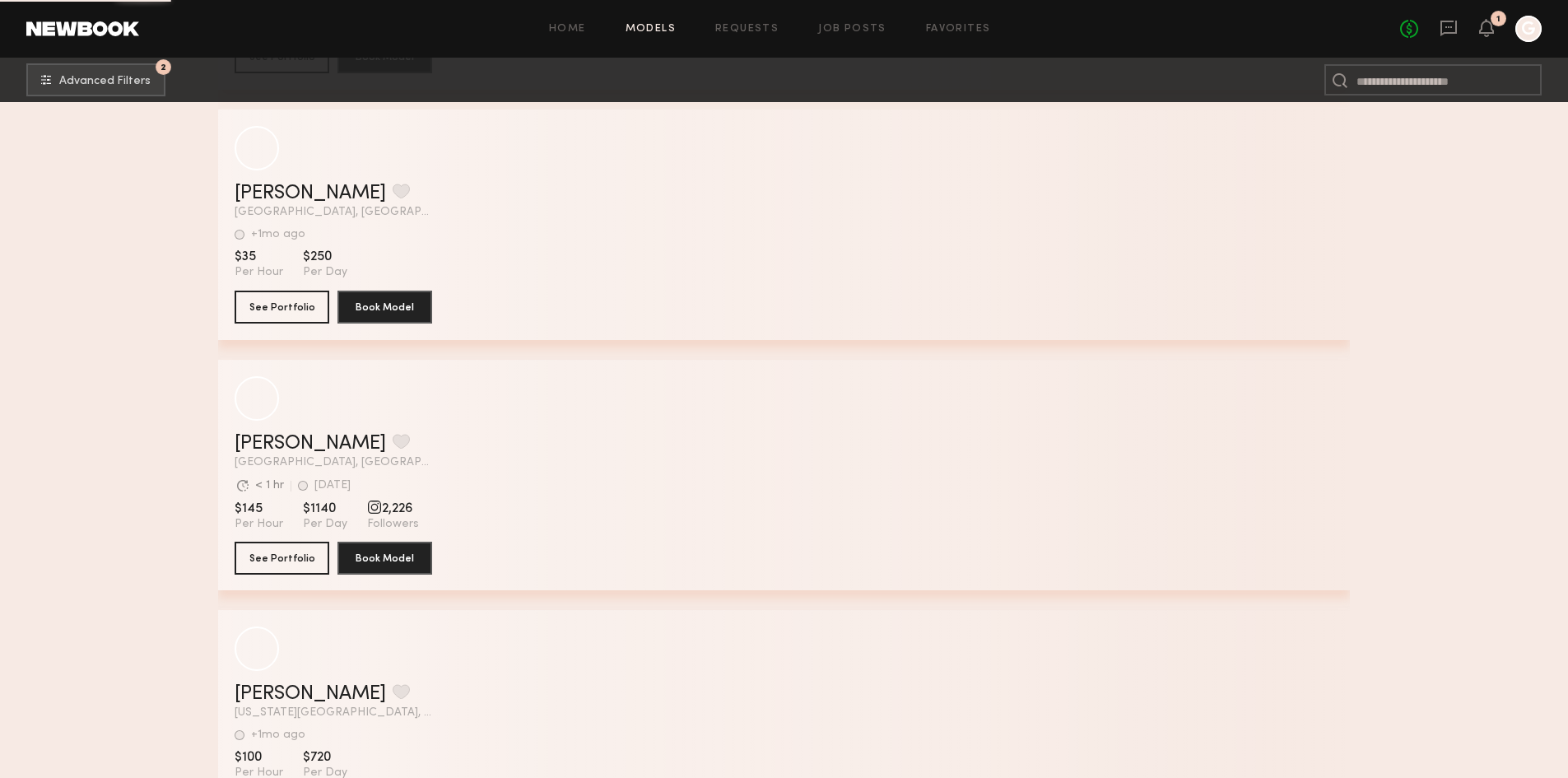
scroll to position [89114, 0]
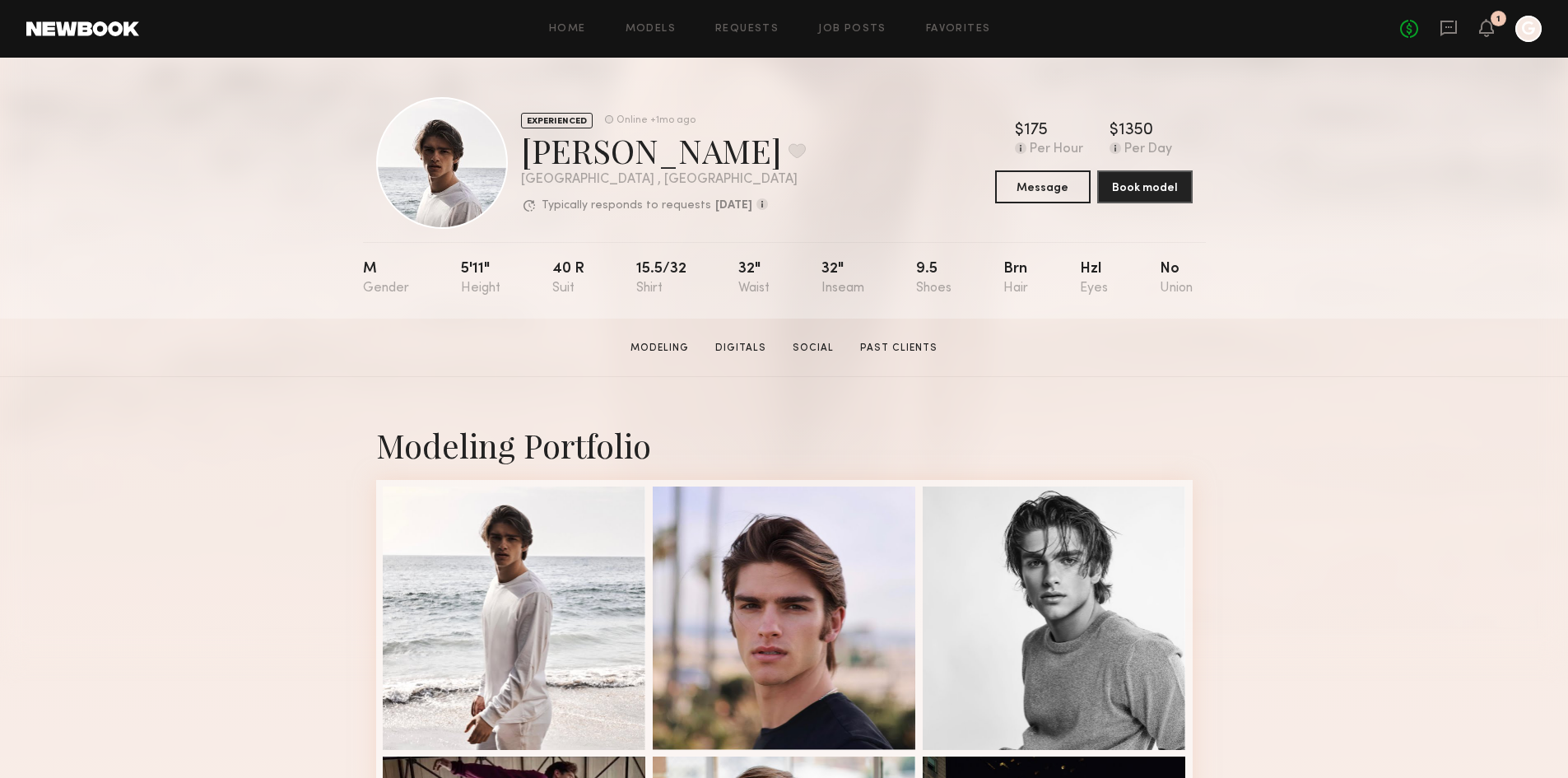
drag, startPoint x: 1472, startPoint y: 399, endPoint x: 1245, endPoint y: 422, distance: 228.2
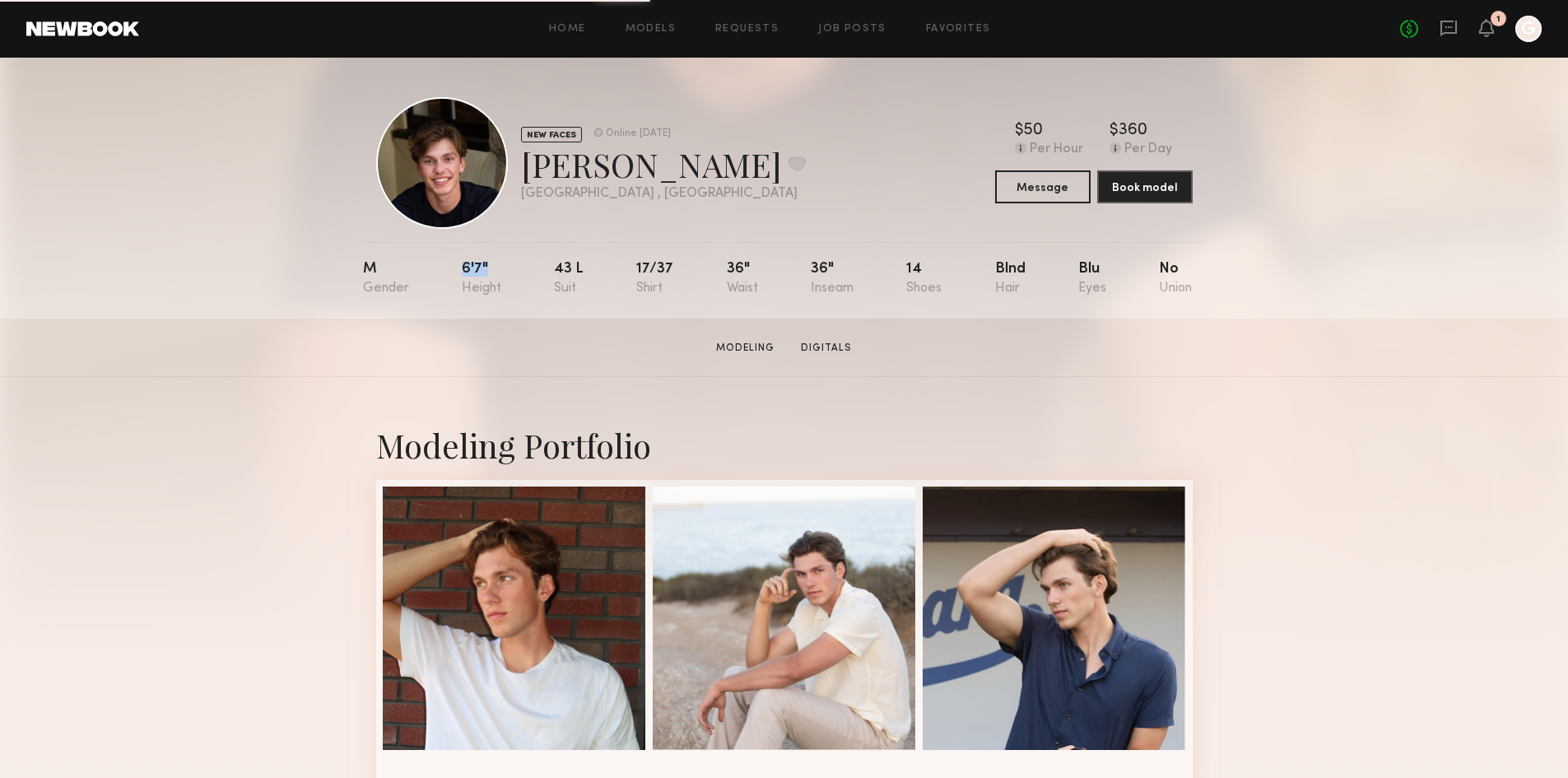
drag, startPoint x: 473, startPoint y: 276, endPoint x: 441, endPoint y: 276, distance: 32.0
click at [441, 276] on nb-model-profile-props "M 6'7" 43 l 17/37 36" 36" 14 Blnd Blu No" at bounding box center [784, 280] width 843 height 77
copy div "6'7""
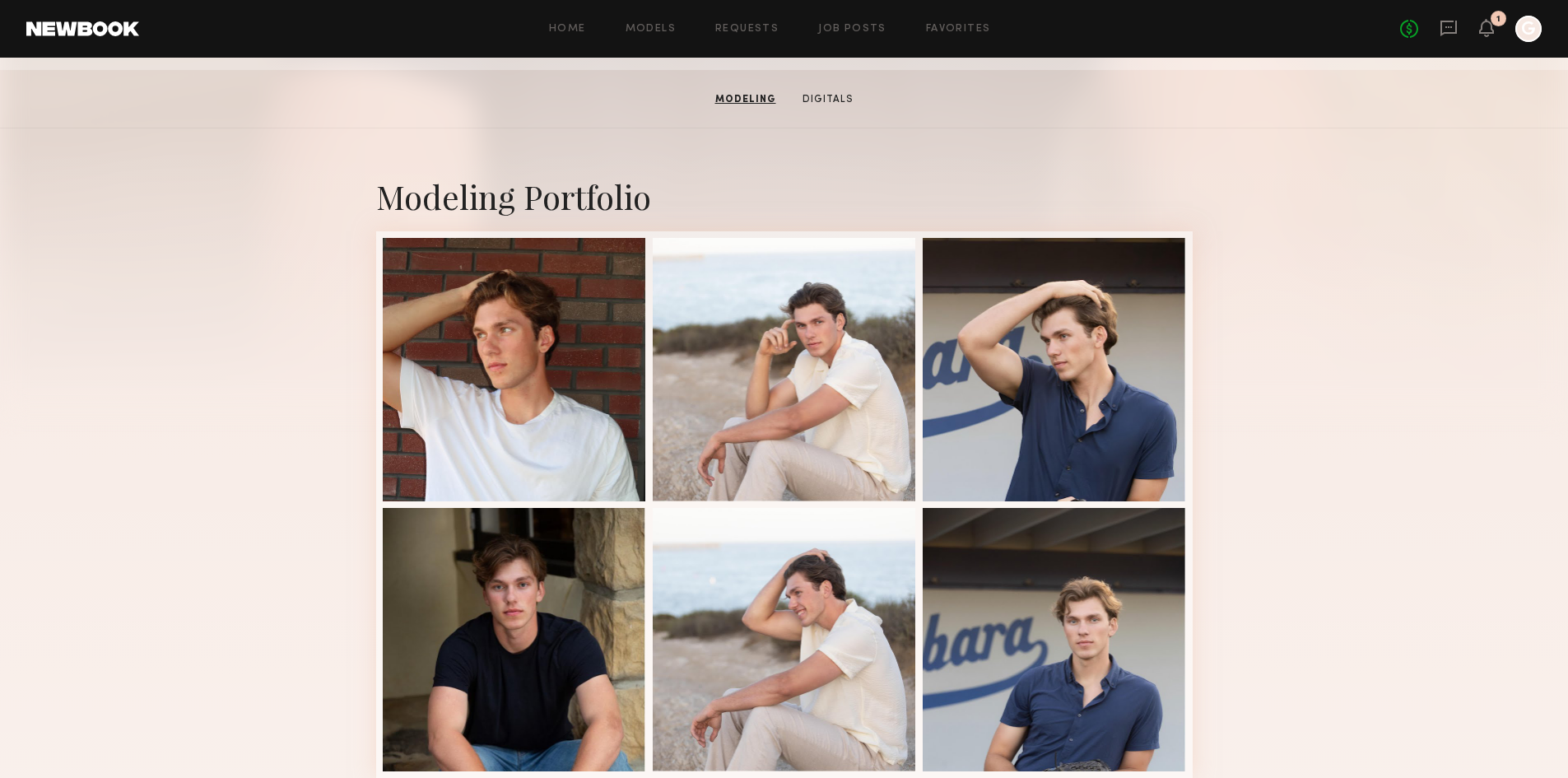
scroll to position [247, 0]
